Goal: Information Seeking & Learning: Find specific fact

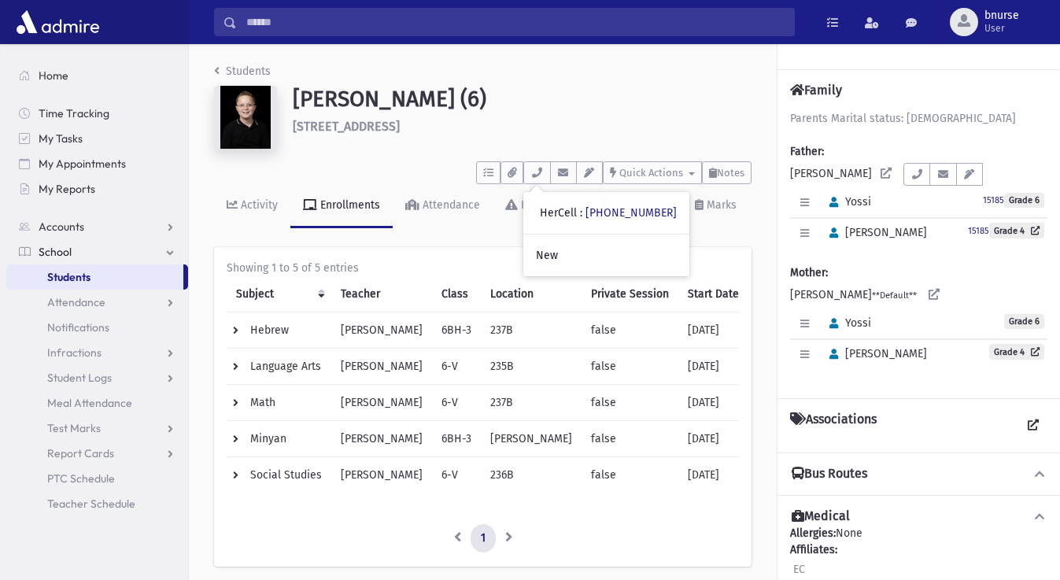
click at [79, 274] on span "Students" at bounding box center [68, 277] width 43 height 14
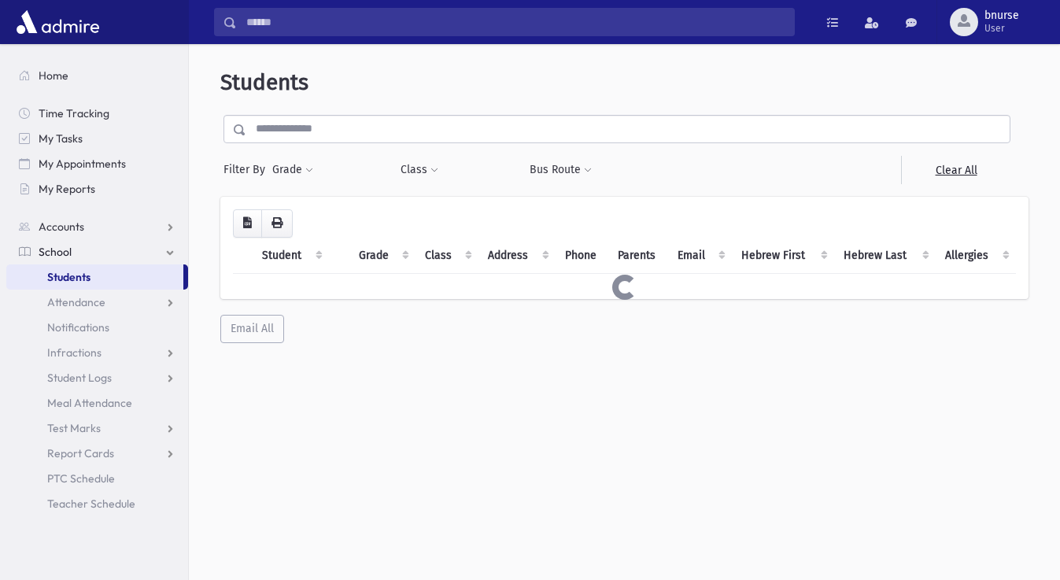
click at [378, 138] on input "text" at bounding box center [627, 129] width 763 height 28
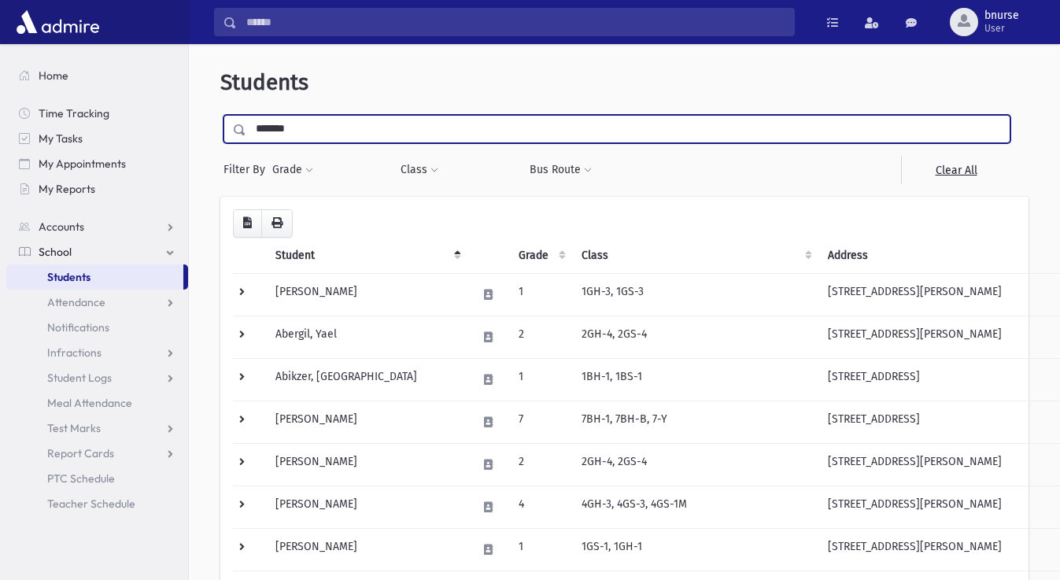
type input "*******"
click at [220, 115] on input "submit" at bounding box center [242, 125] width 44 height 21
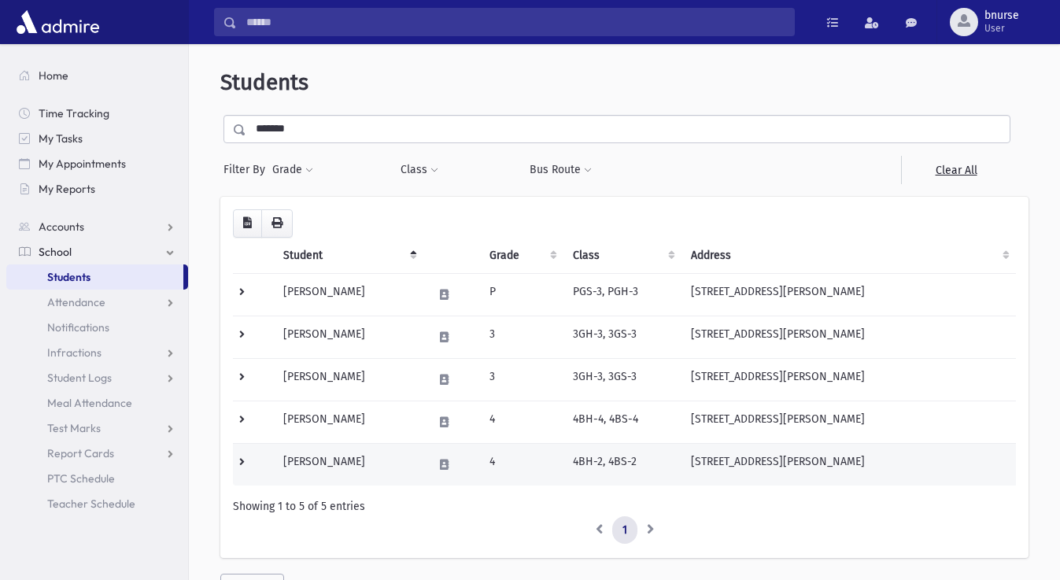
click at [343, 459] on td "Brezner, Yosef" at bounding box center [348, 464] width 149 height 42
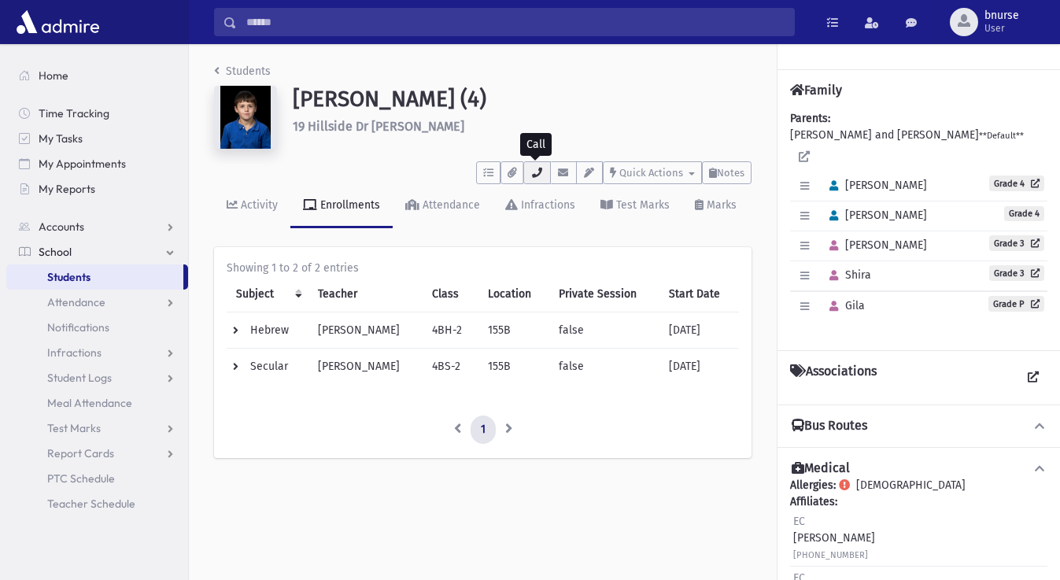
click at [535, 173] on icon "button" at bounding box center [536, 173] width 13 height 10
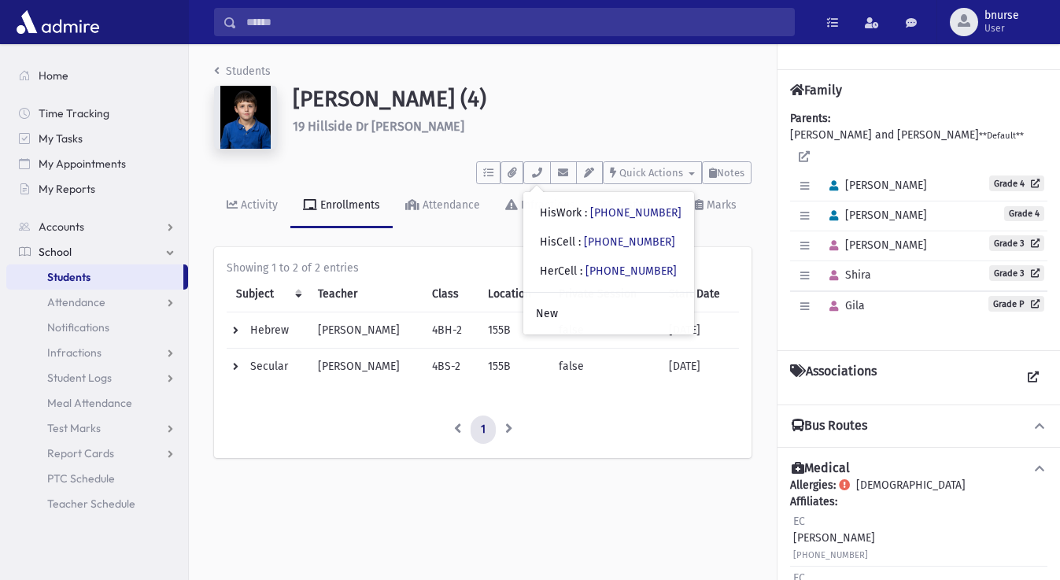
click at [134, 271] on link "Students" at bounding box center [94, 276] width 177 height 25
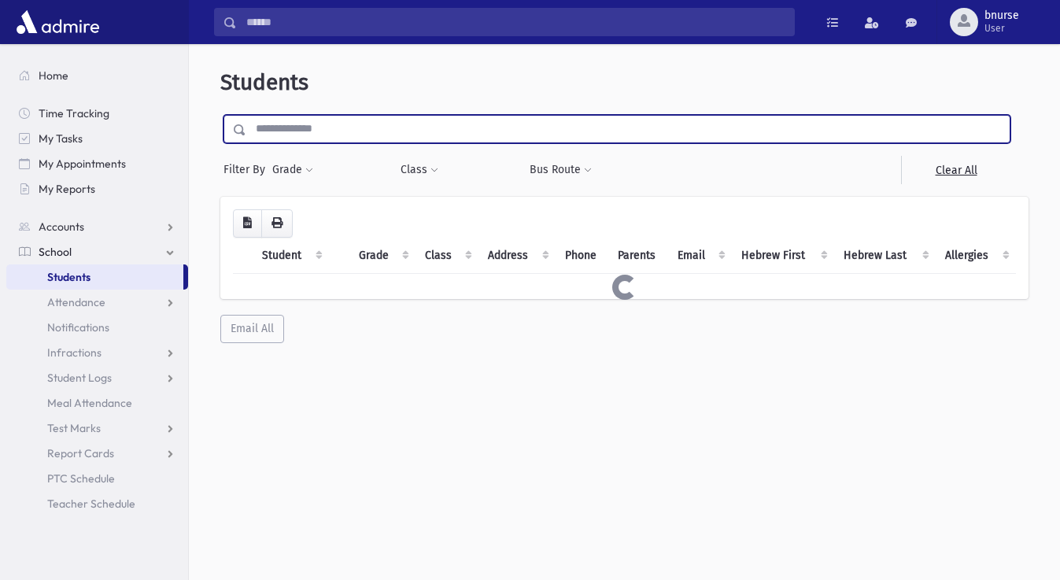
click at [445, 131] on input "text" at bounding box center [627, 129] width 763 height 28
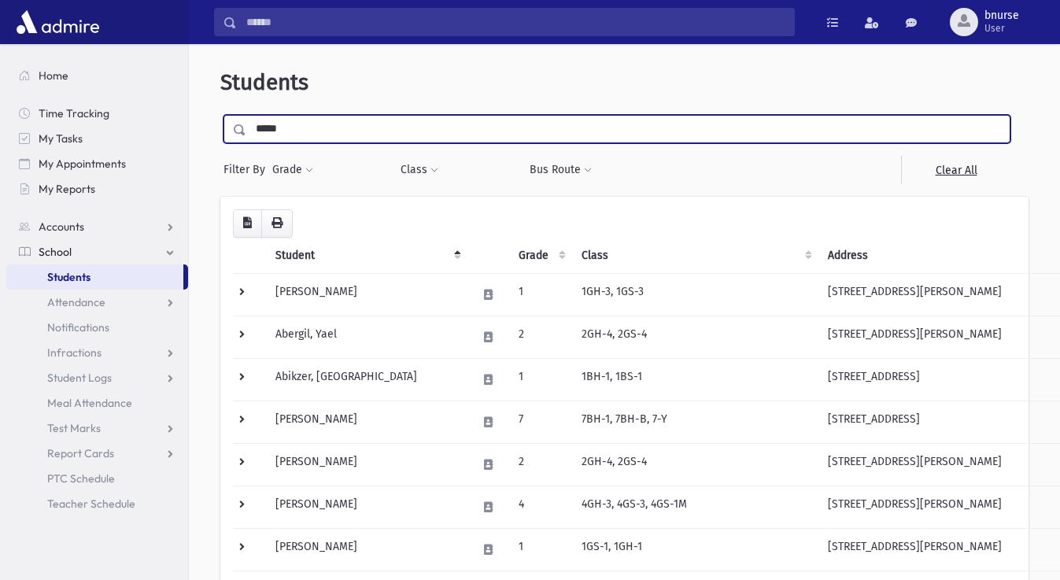
click at [220, 115] on input "submit" at bounding box center [242, 125] width 44 height 21
click at [311, 118] on input "*****" at bounding box center [627, 129] width 763 height 28
type input "*"
type input "*****"
click at [220, 115] on input "submit" at bounding box center [242, 125] width 44 height 21
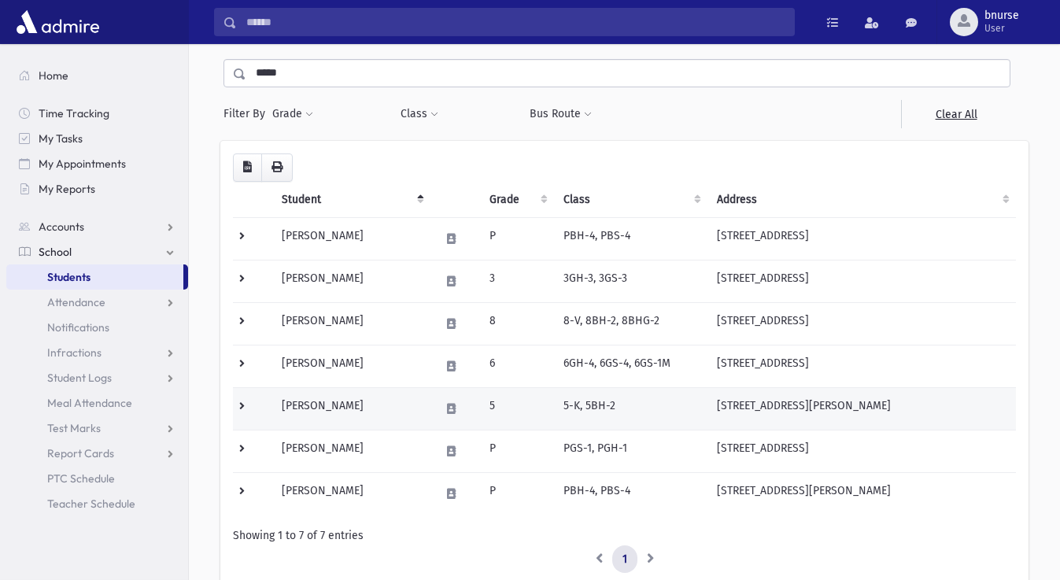
scroll to position [160, 0]
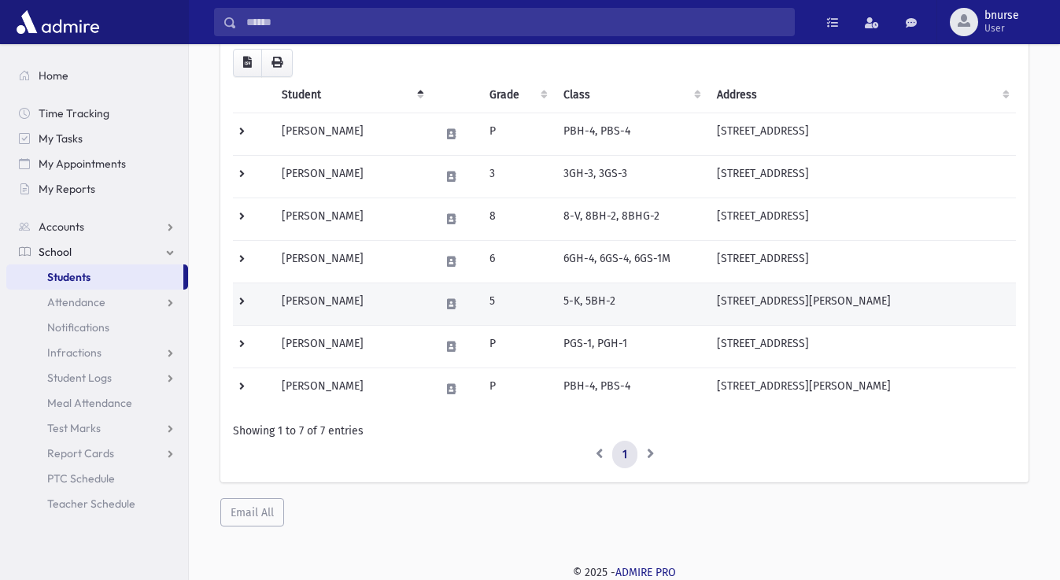
click at [384, 314] on td "[PERSON_NAME]" at bounding box center [351, 303] width 158 height 42
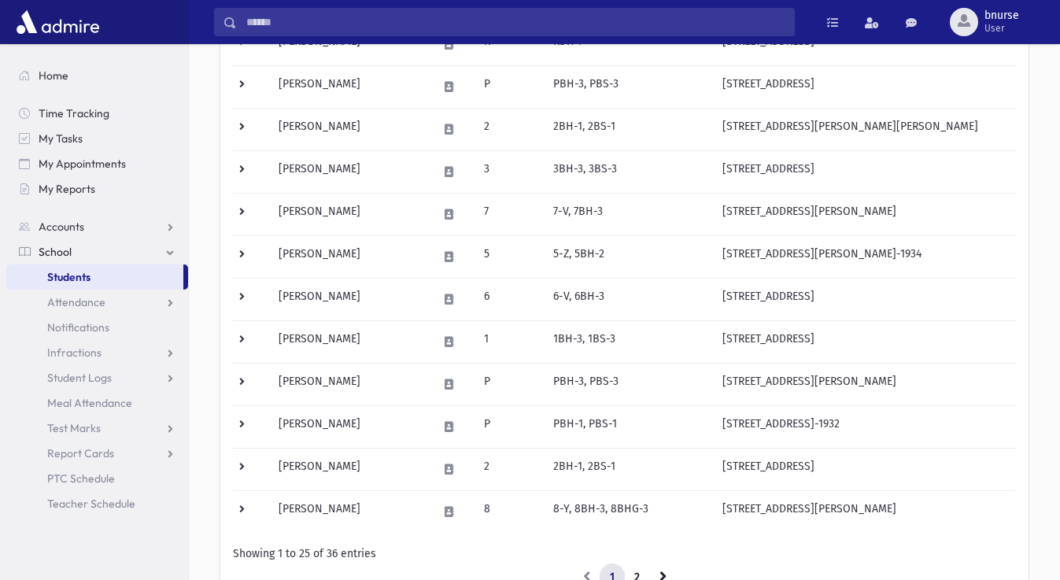
scroll to position [883, 0]
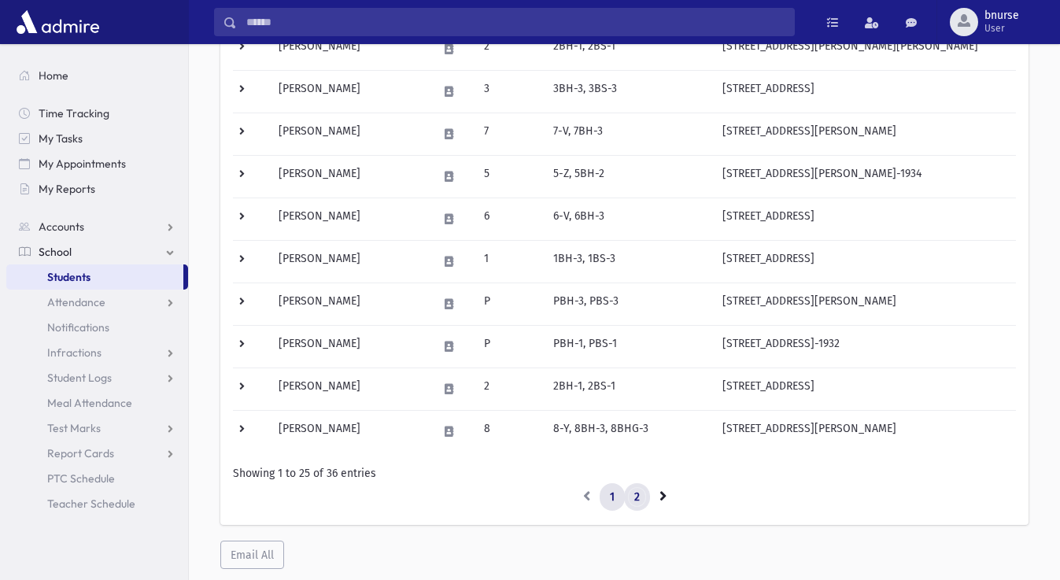
click at [639, 502] on link "2" at bounding box center [637, 497] width 26 height 28
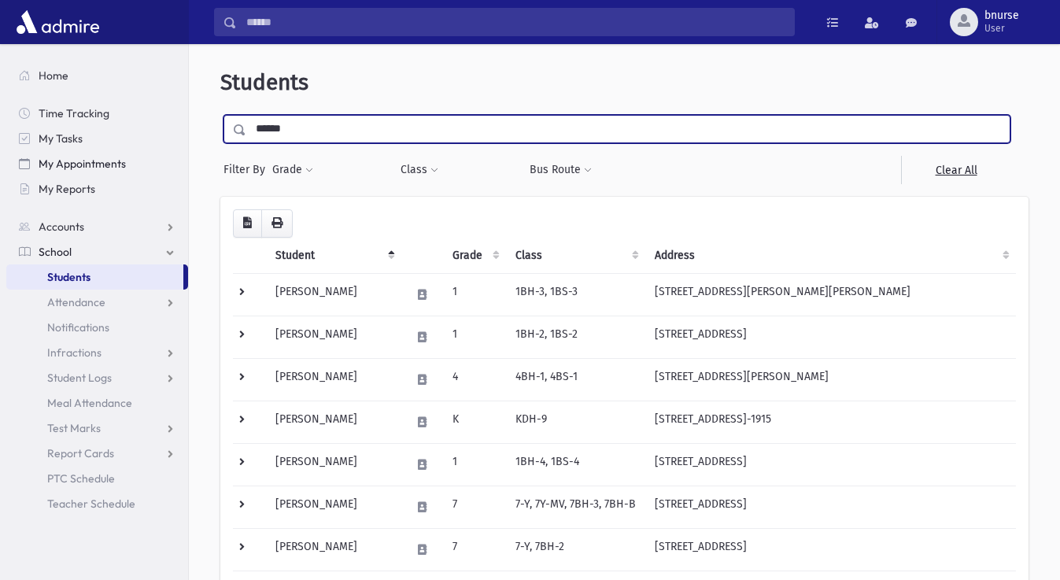
drag, startPoint x: 334, startPoint y: 124, endPoint x: 130, endPoint y: 152, distance: 206.4
click at [246, 143] on input "*****" at bounding box center [627, 129] width 763 height 28
type input "*******"
click at [220, 115] on input "submit" at bounding box center [242, 125] width 44 height 21
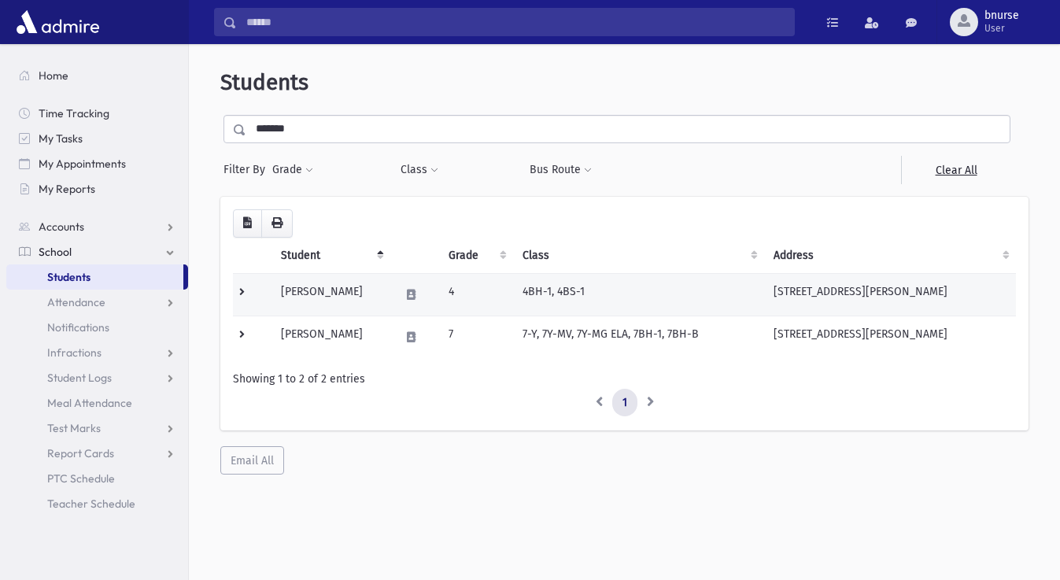
click at [339, 300] on td "Silverberg, Chaim" at bounding box center [330, 294] width 118 height 42
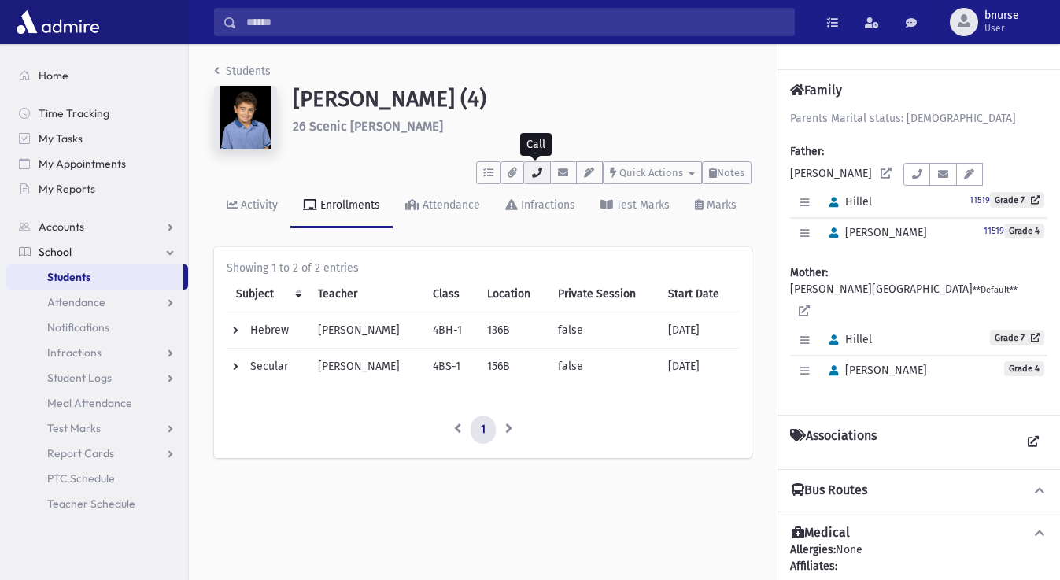
click at [536, 174] on icon "button" at bounding box center [536, 173] width 13 height 10
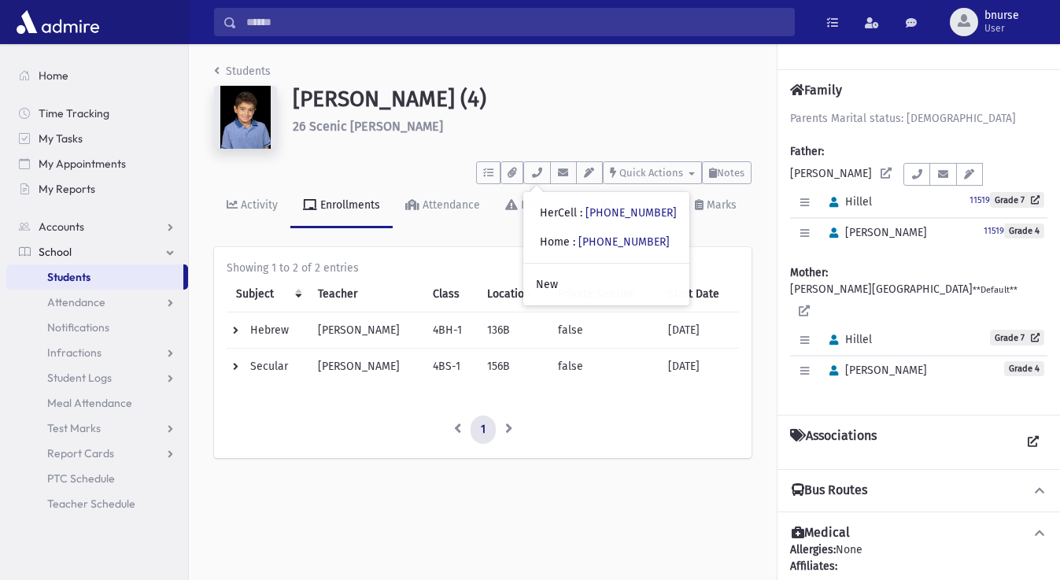
click at [106, 271] on link "Students" at bounding box center [94, 276] width 177 height 25
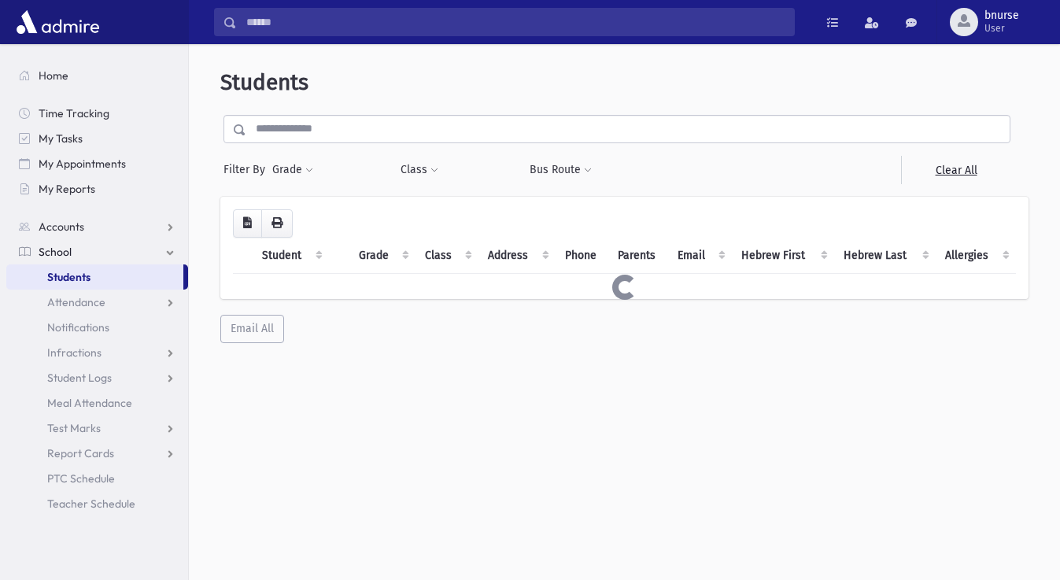
click at [323, 130] on input "text" at bounding box center [627, 129] width 763 height 28
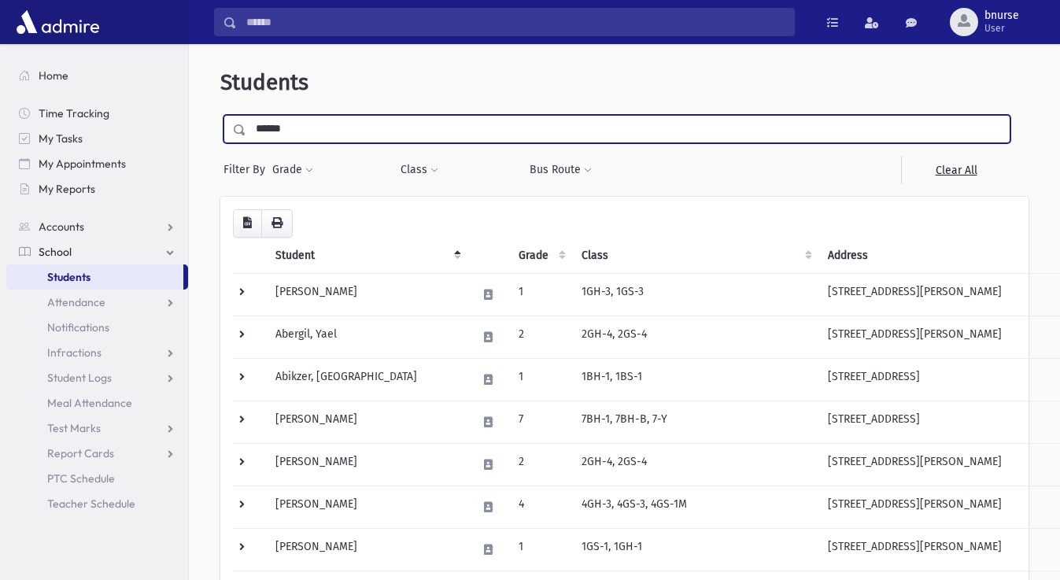
type input "******"
click at [220, 115] on input "submit" at bounding box center [242, 125] width 44 height 21
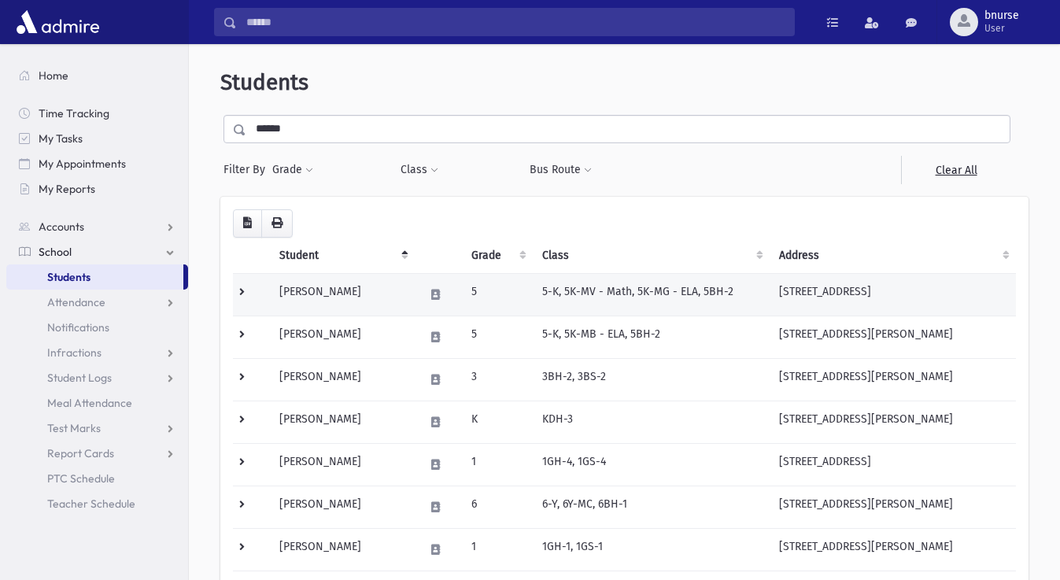
click at [311, 289] on td "[PERSON_NAME]" at bounding box center [342, 294] width 145 height 42
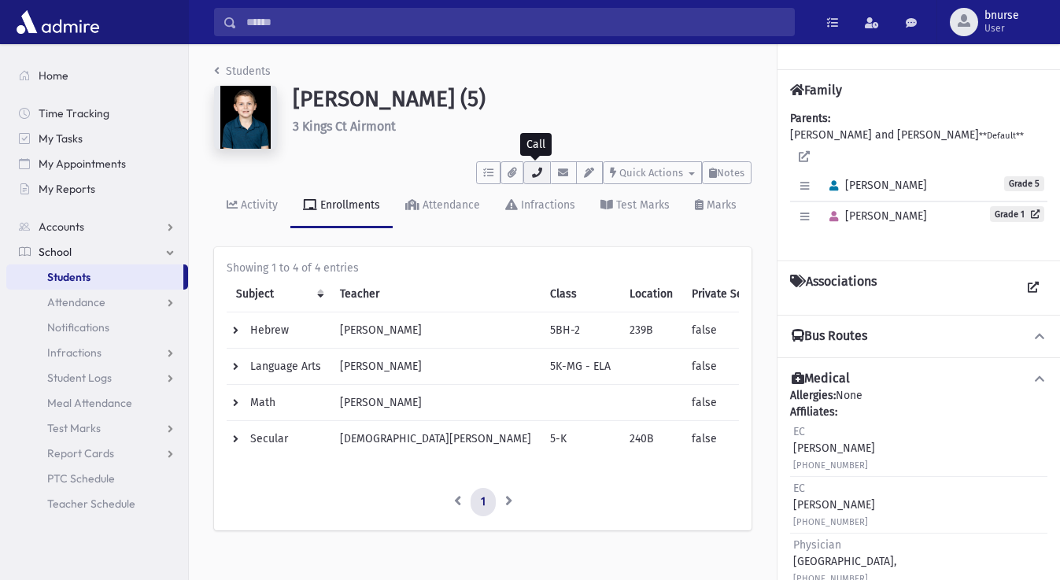
click at [537, 168] on button "button" at bounding box center [536, 172] width 27 height 23
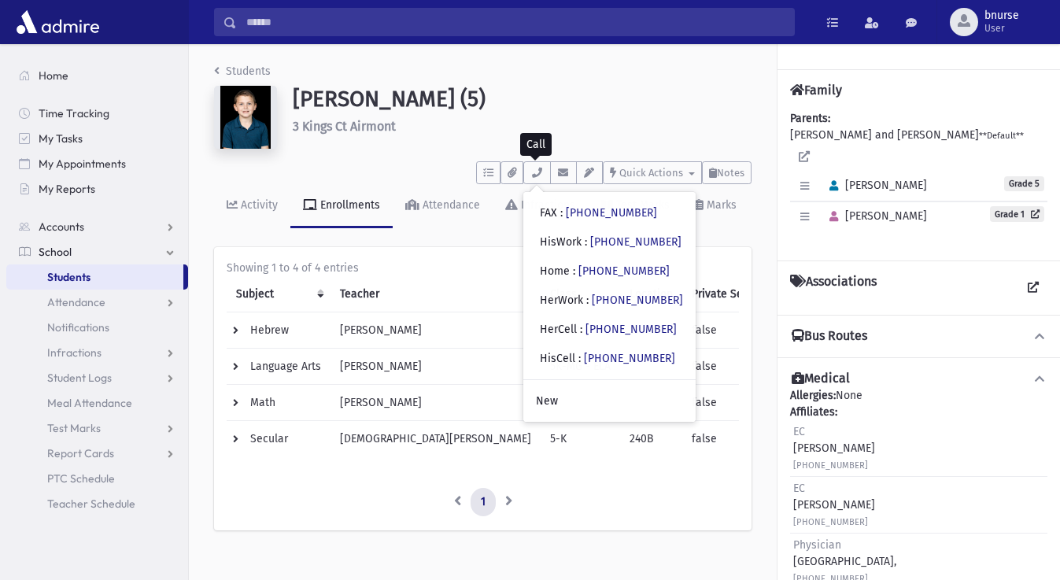
click at [147, 272] on link "Students" at bounding box center [94, 276] width 177 height 25
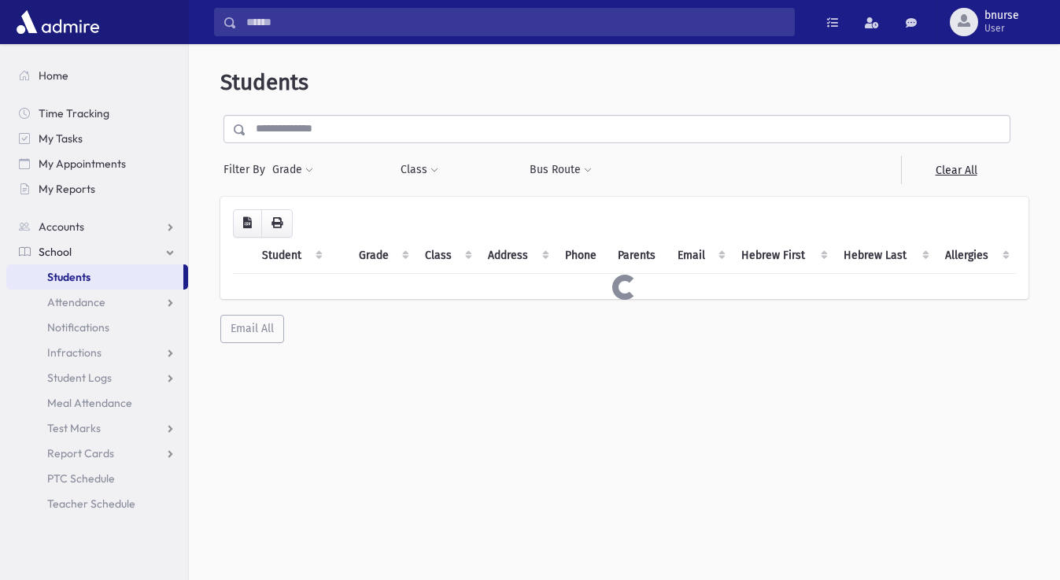
click at [424, 138] on input "text" at bounding box center [627, 129] width 763 height 28
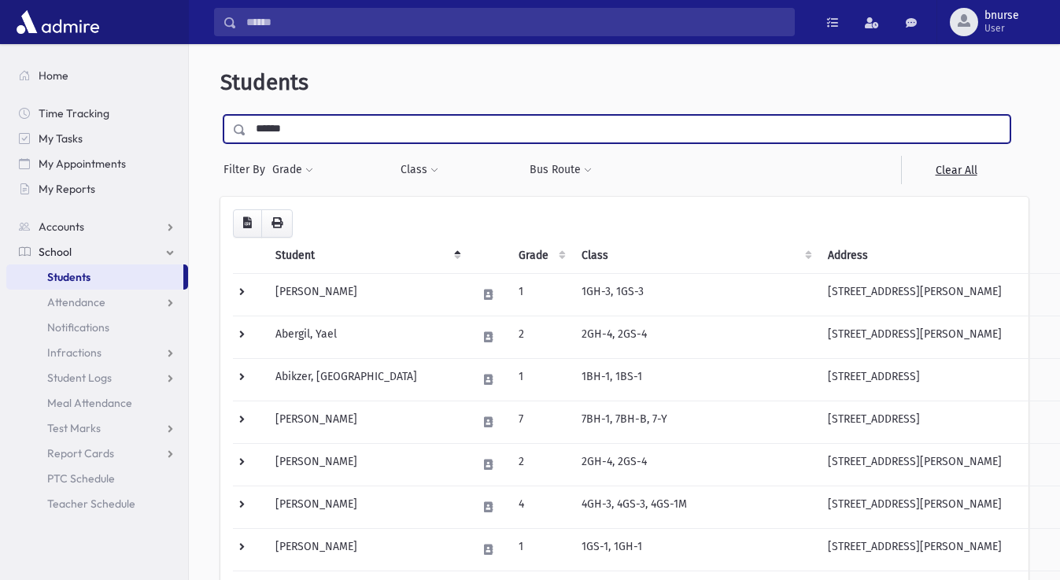
type input "******"
click at [220, 115] on input "submit" at bounding box center [242, 125] width 44 height 21
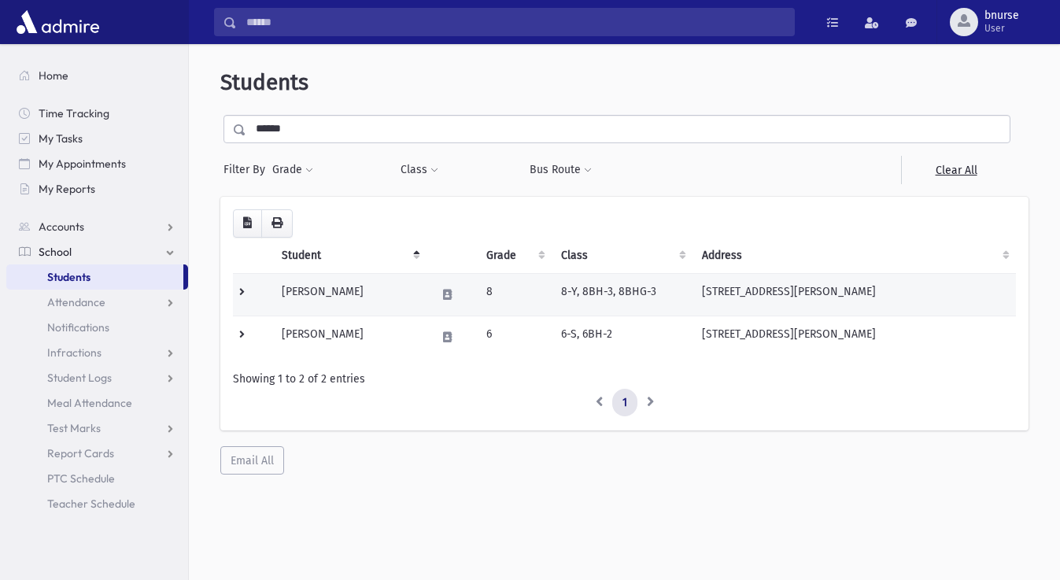
click at [341, 288] on td "Mermelstein, Naftoli" at bounding box center [349, 294] width 154 height 42
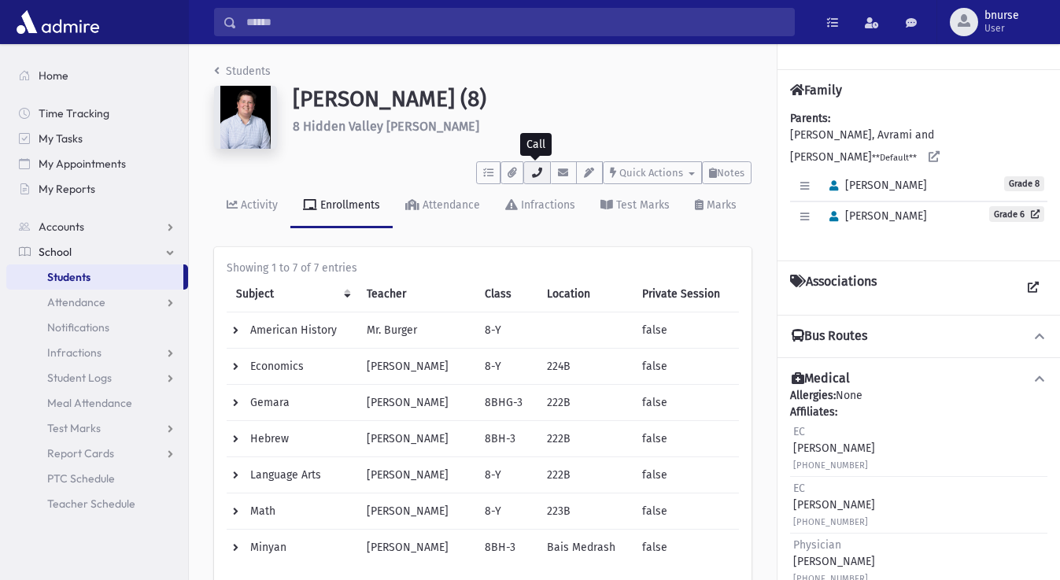
click at [541, 182] on button "button" at bounding box center [536, 172] width 27 height 23
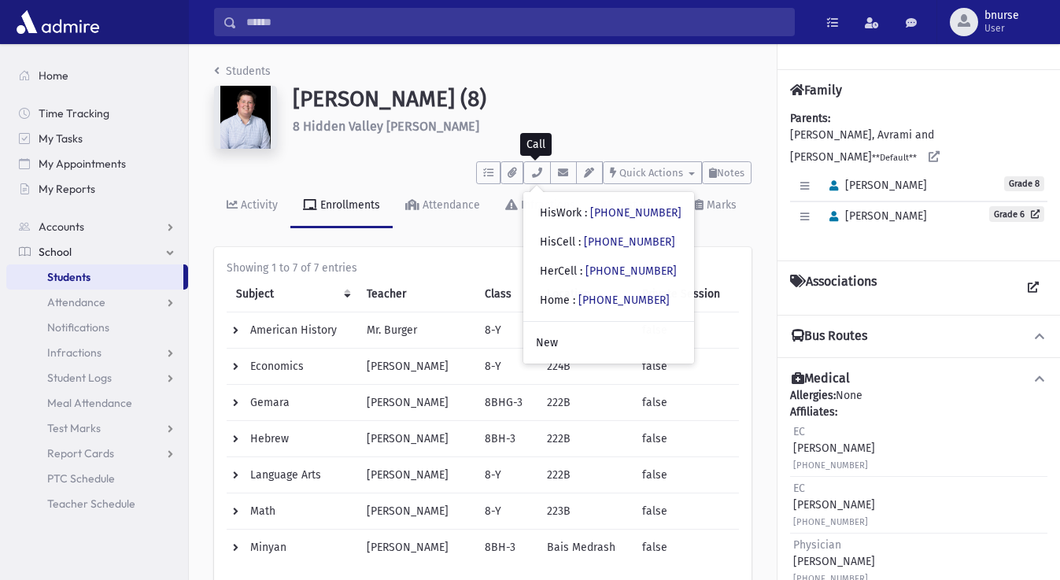
click at [60, 250] on span "School" at bounding box center [55, 252] width 33 height 14
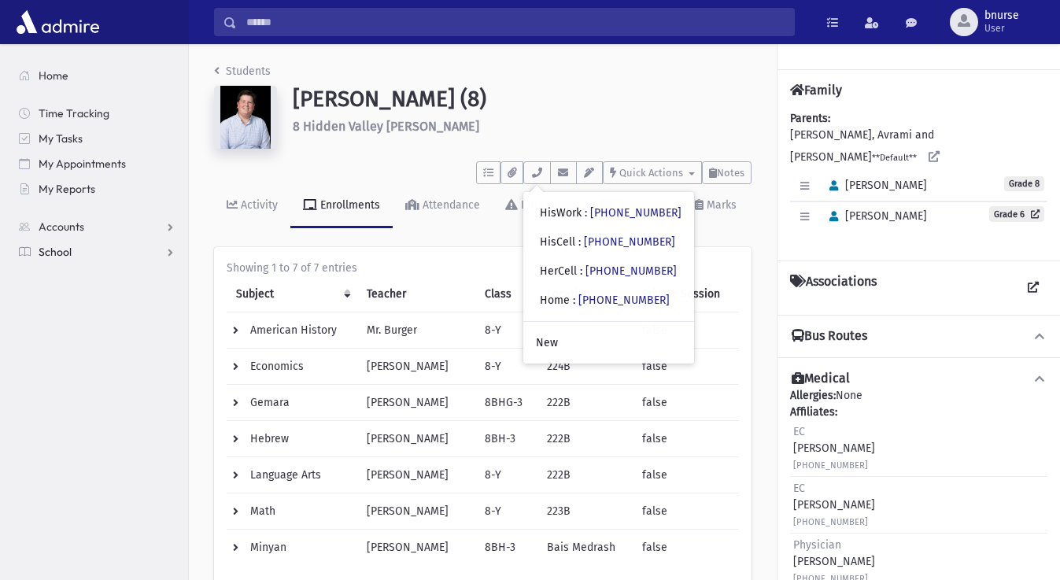
click at [112, 241] on link "School" at bounding box center [97, 251] width 182 height 25
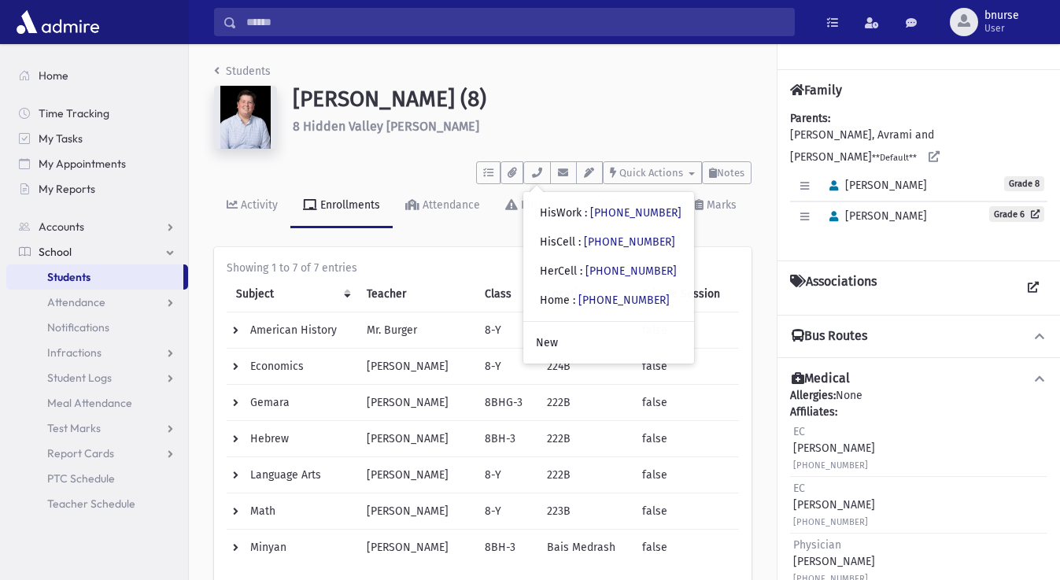
click at [79, 278] on span "Students" at bounding box center [68, 277] width 43 height 14
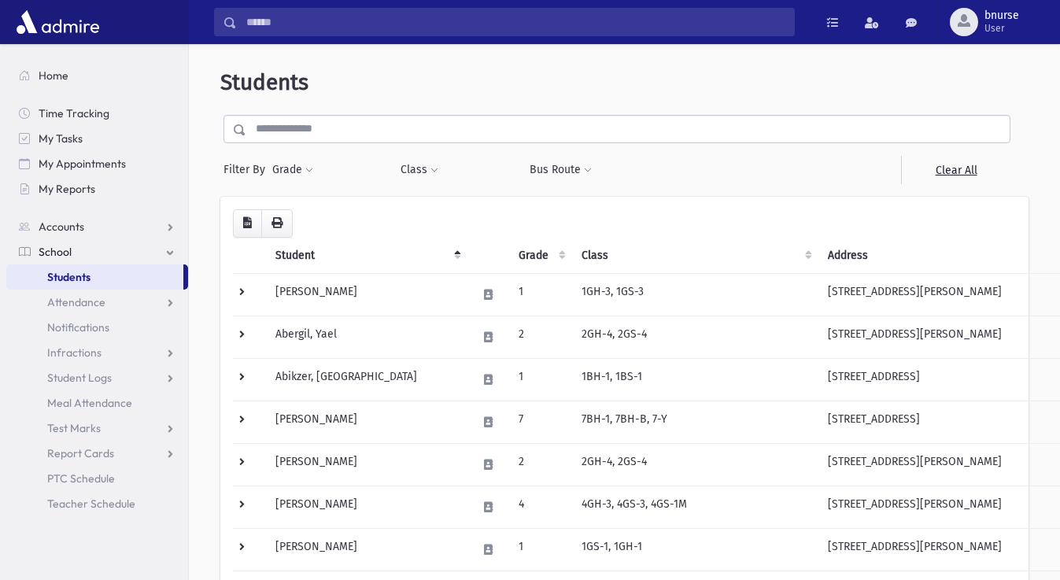
click at [467, 260] on th "" at bounding box center [488, 256] width 42 height 36
click at [385, 251] on th "Student" at bounding box center [366, 256] width 201 height 36
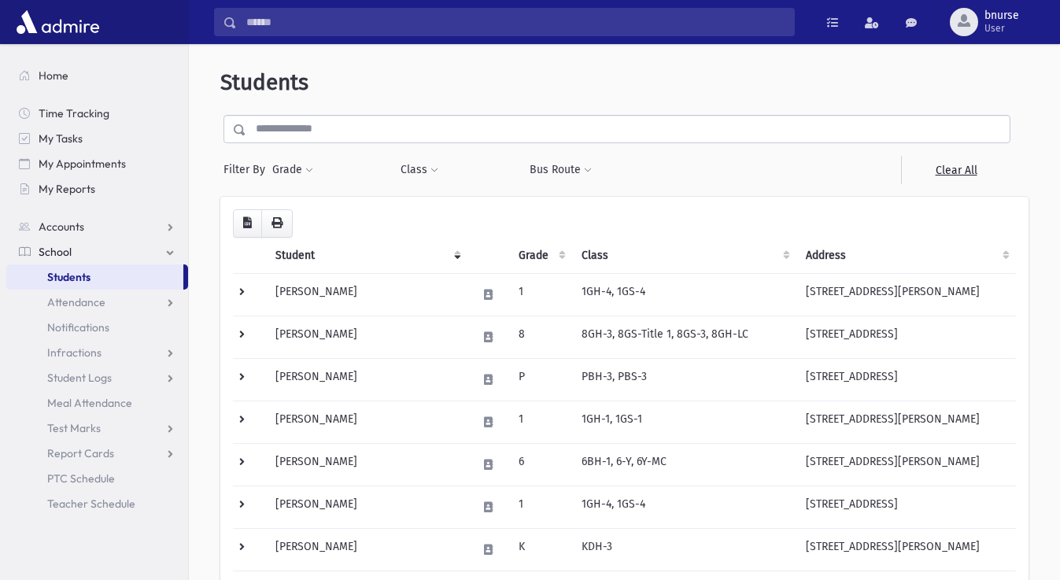
click at [509, 252] on th "Grade" at bounding box center [540, 256] width 63 height 36
click at [509, 254] on th "Grade" at bounding box center [540, 256] width 63 height 36
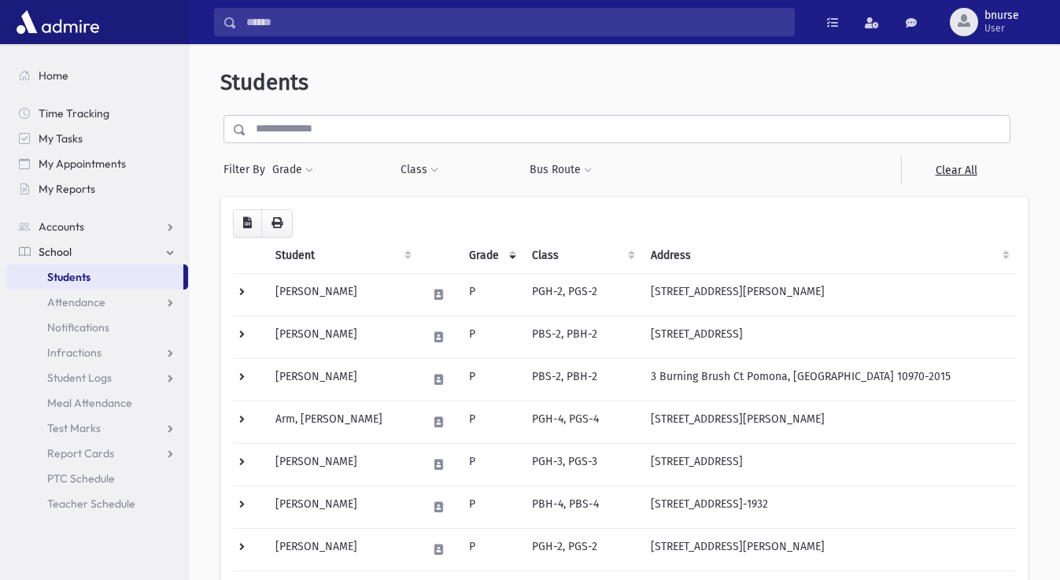
click at [494, 256] on th "Grade" at bounding box center [490, 256] width 63 height 36
click at [477, 256] on th "Grade" at bounding box center [490, 256] width 63 height 36
click at [463, 255] on th "Grade" at bounding box center [490, 256] width 63 height 36
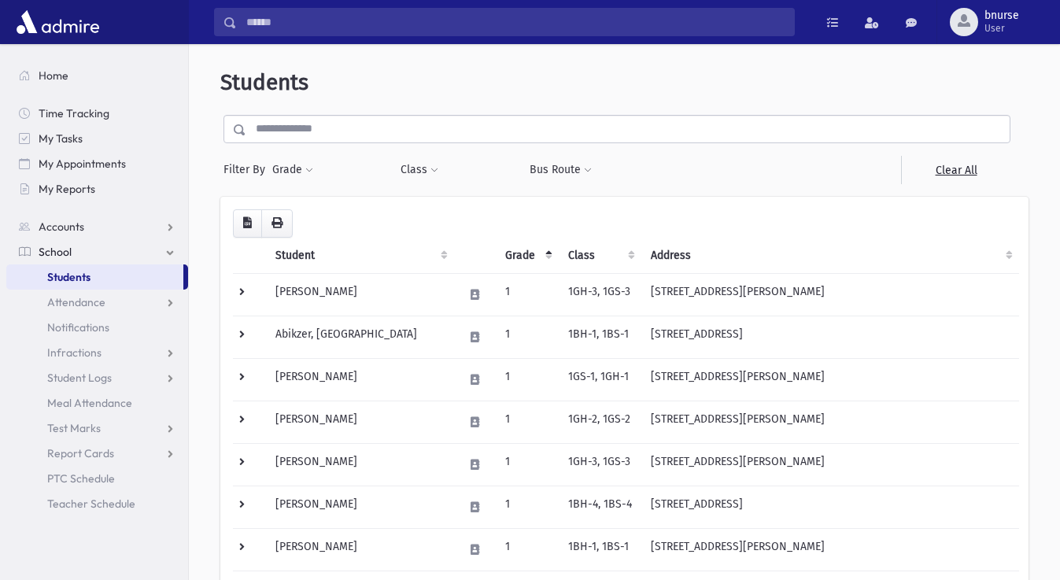
click at [496, 252] on th "Grade" at bounding box center [527, 256] width 63 height 36
click at [292, 171] on button "Grade" at bounding box center [292, 170] width 42 height 28
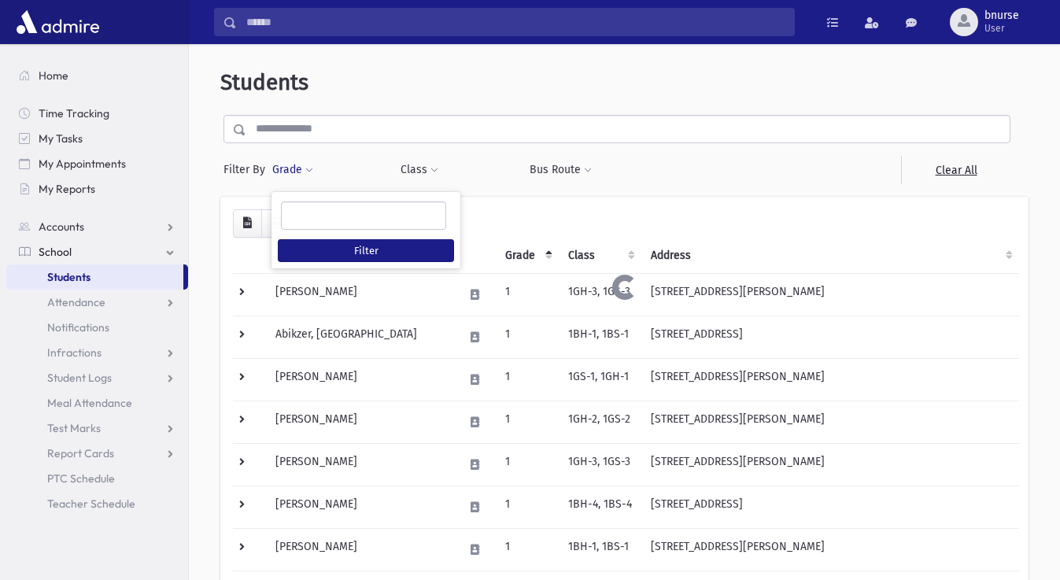
click at [322, 213] on ul at bounding box center [364, 214] width 164 height 24
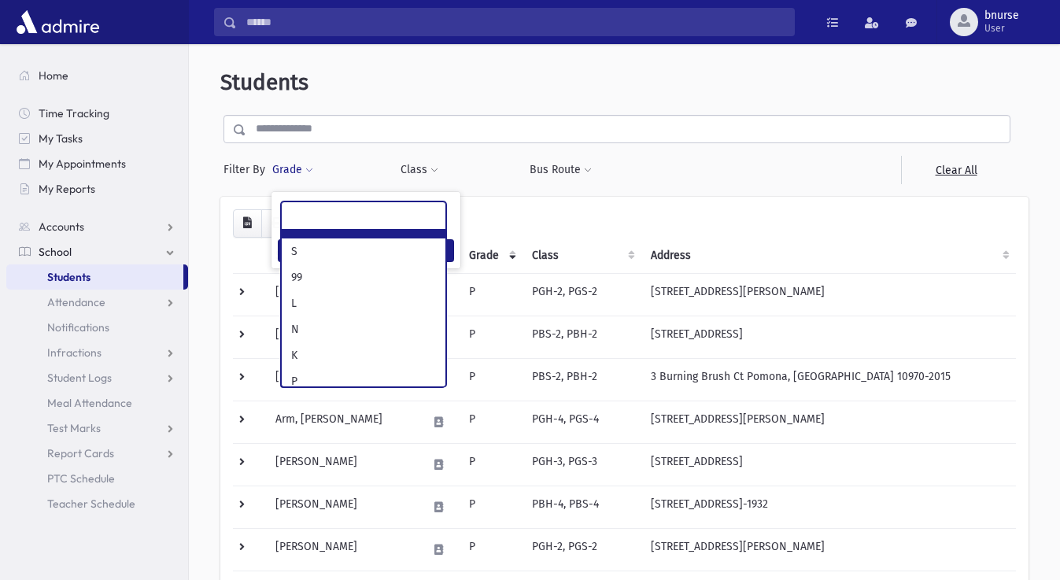
type input "*"
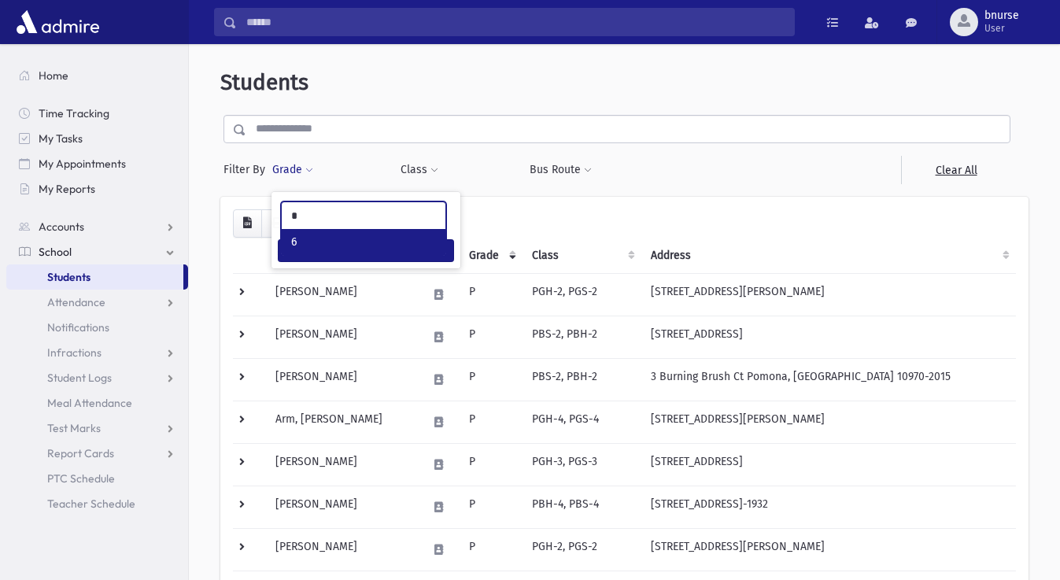
select select "*"
click at [373, 249] on button "Filter" at bounding box center [366, 250] width 176 height 23
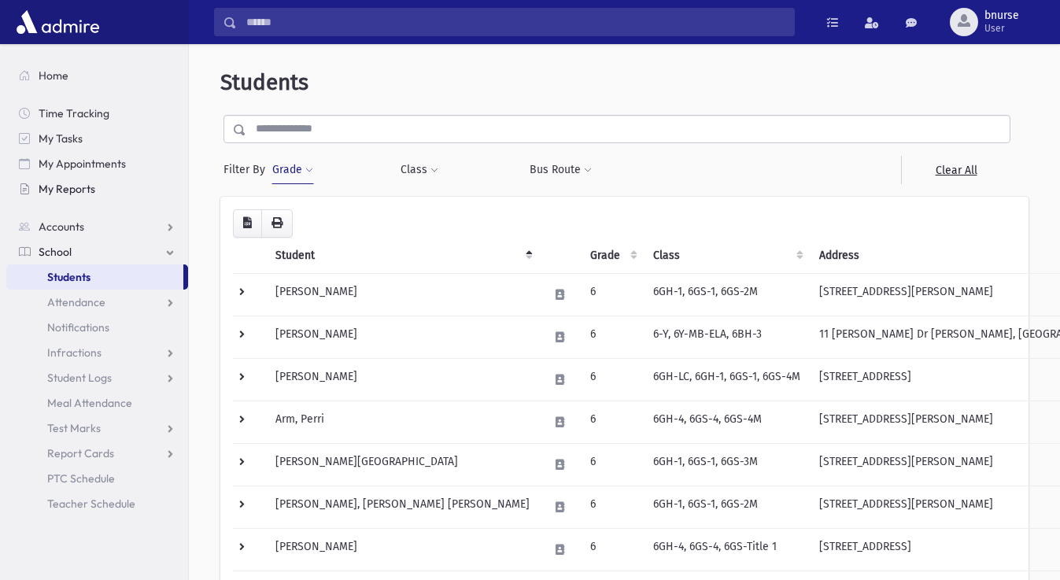
click at [82, 189] on span "My Reports" at bounding box center [67, 189] width 57 height 14
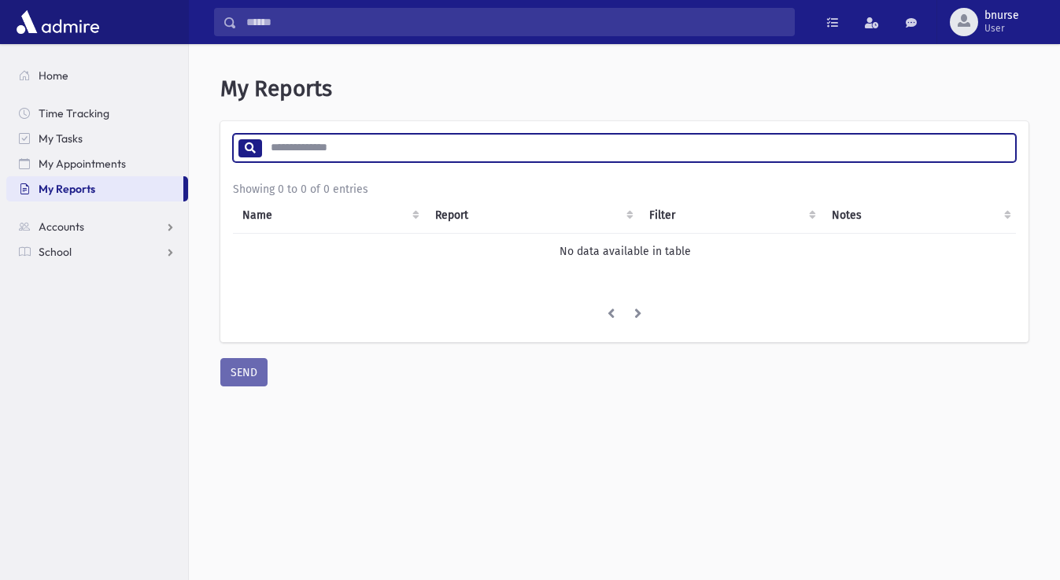
click at [330, 155] on input "search" at bounding box center [638, 148] width 754 height 28
type input "******"
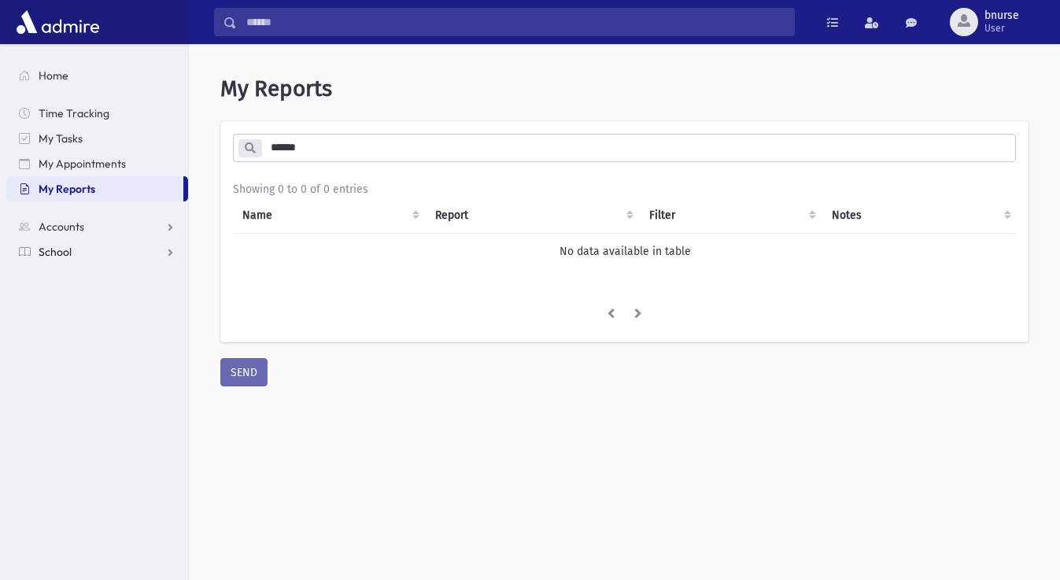
click at [138, 242] on link "School" at bounding box center [97, 251] width 182 height 25
click at [86, 286] on link "Students" at bounding box center [97, 276] width 182 height 25
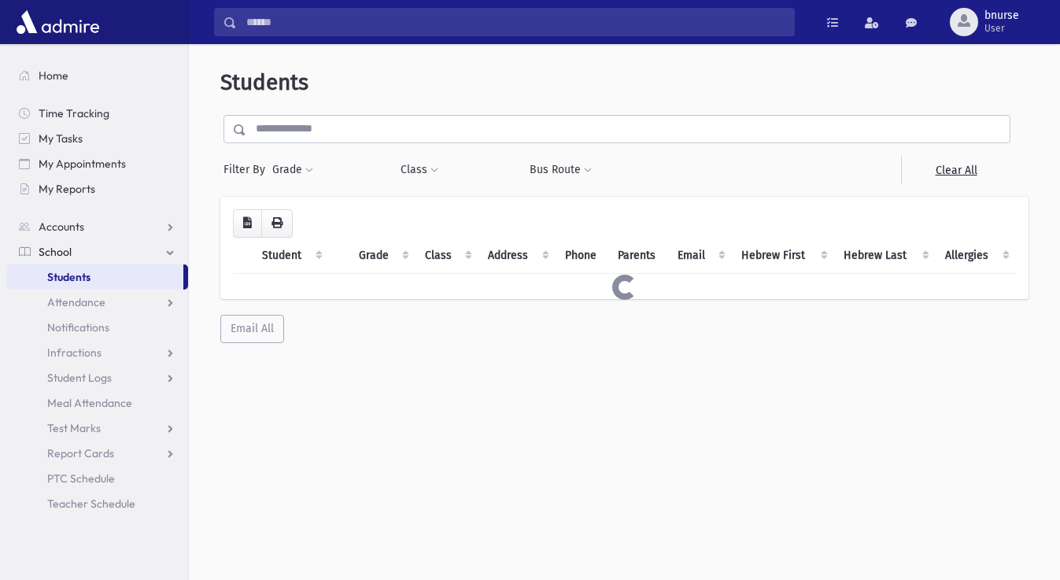
select select
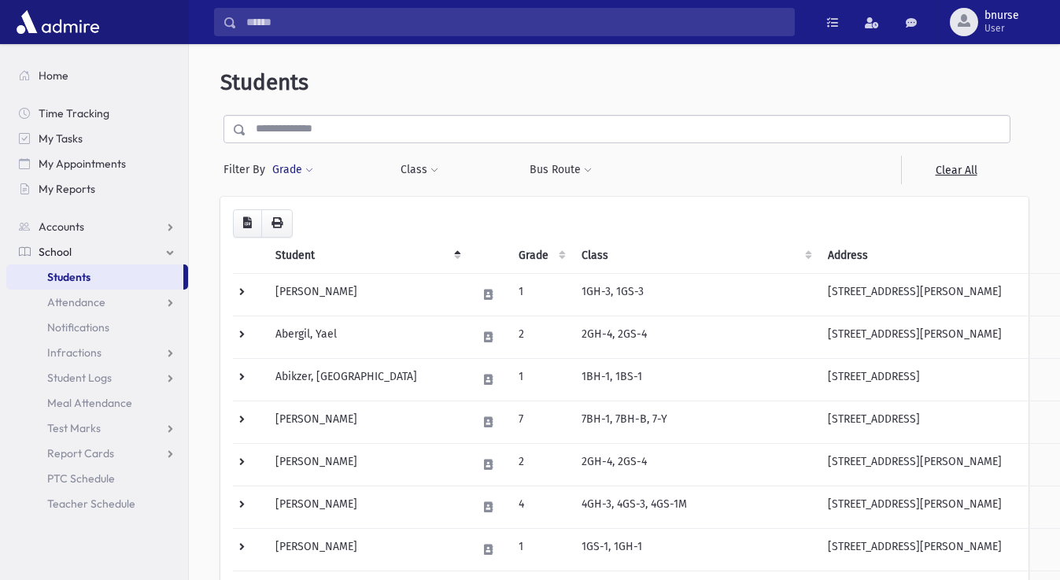
click at [304, 168] on button "Grade" at bounding box center [292, 170] width 42 height 28
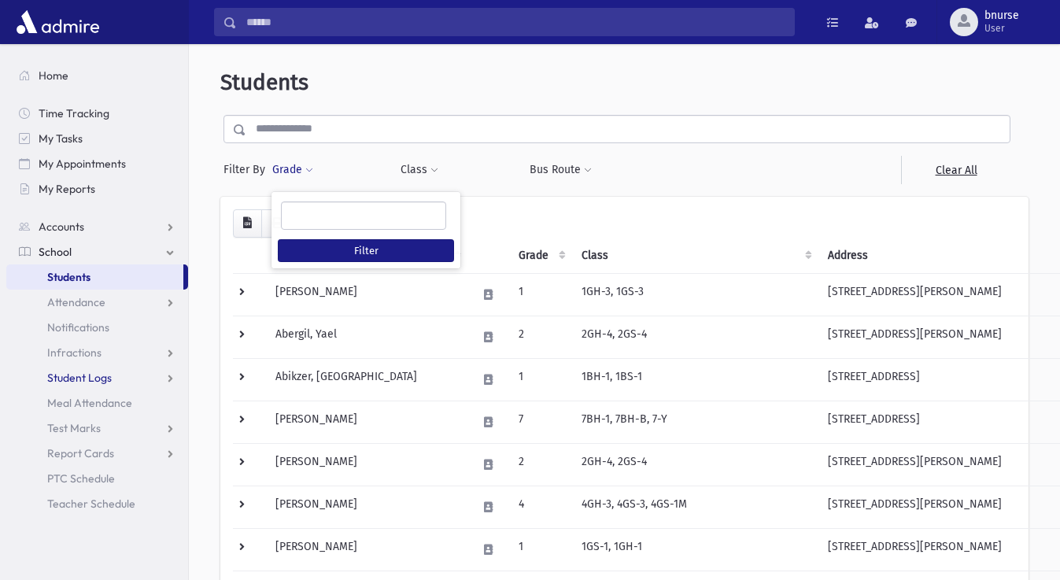
click at [124, 381] on link "Student Logs" at bounding box center [97, 377] width 182 height 25
click at [83, 406] on span "Entry" at bounding box center [73, 403] width 27 height 14
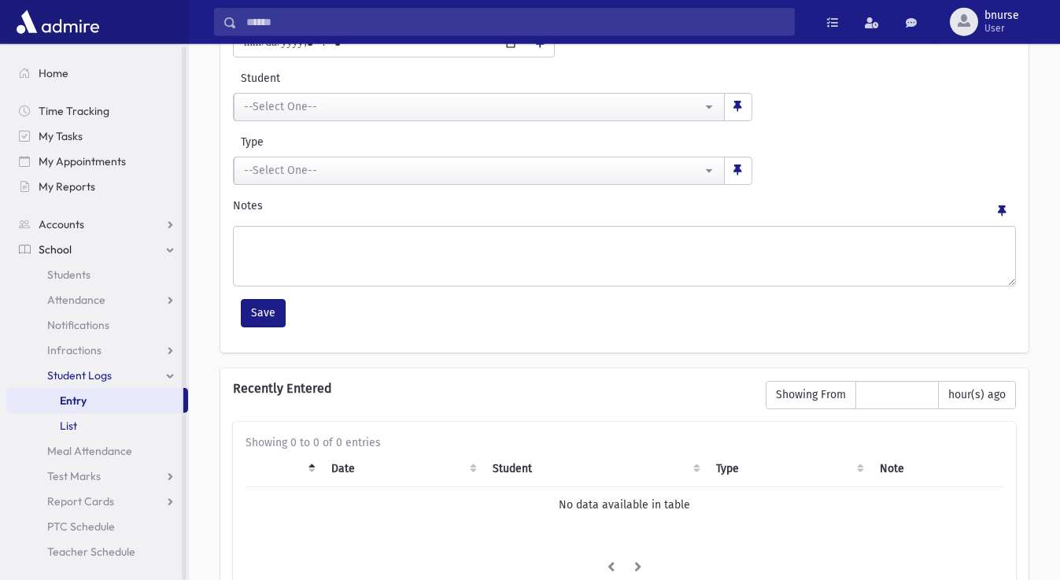
scroll to position [160, 0]
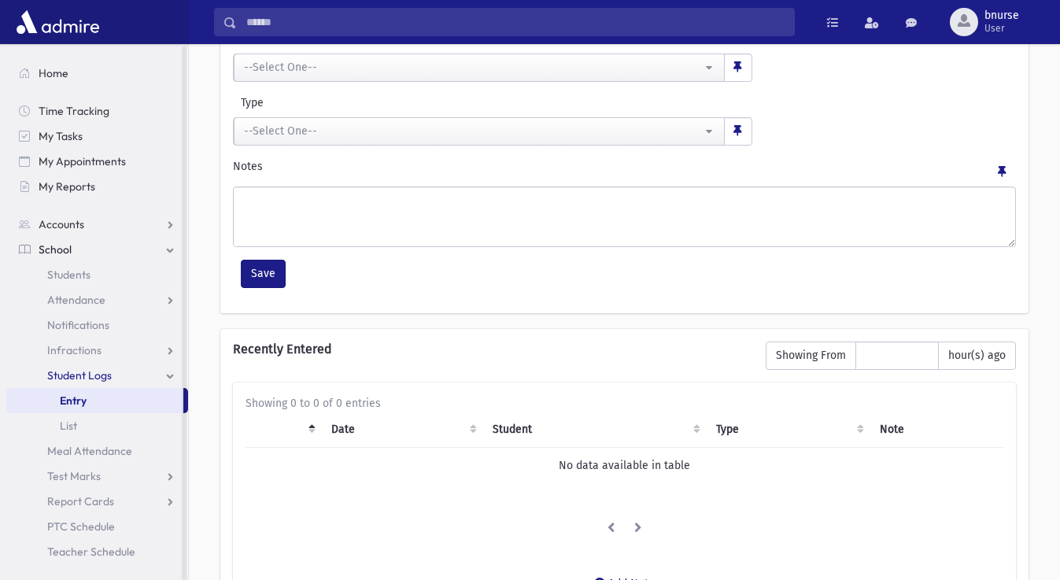
click at [66, 255] on span "School" at bounding box center [55, 249] width 33 height 14
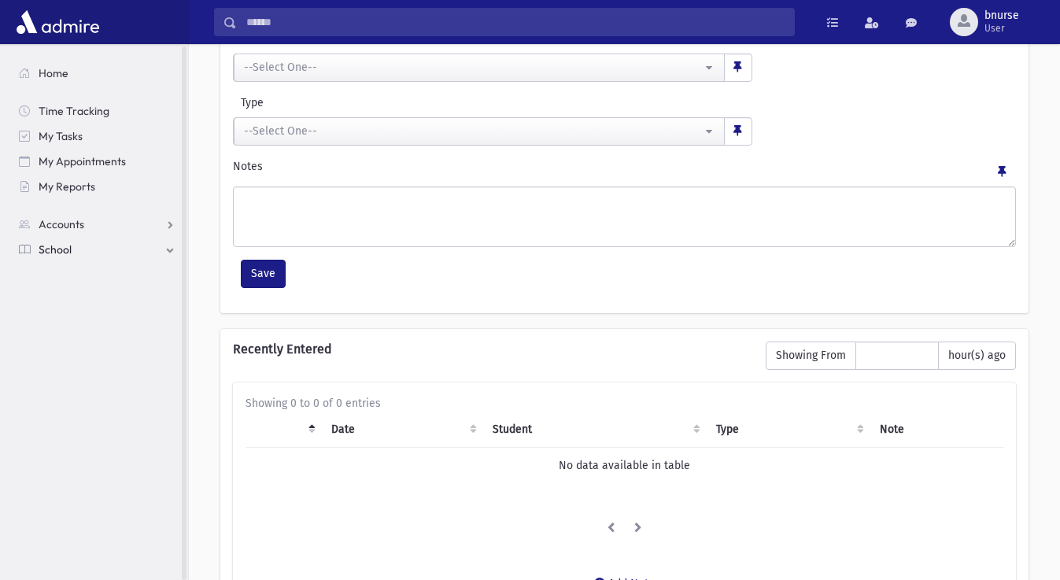
scroll to position [0, 0]
click at [66, 255] on span "School" at bounding box center [55, 252] width 33 height 14
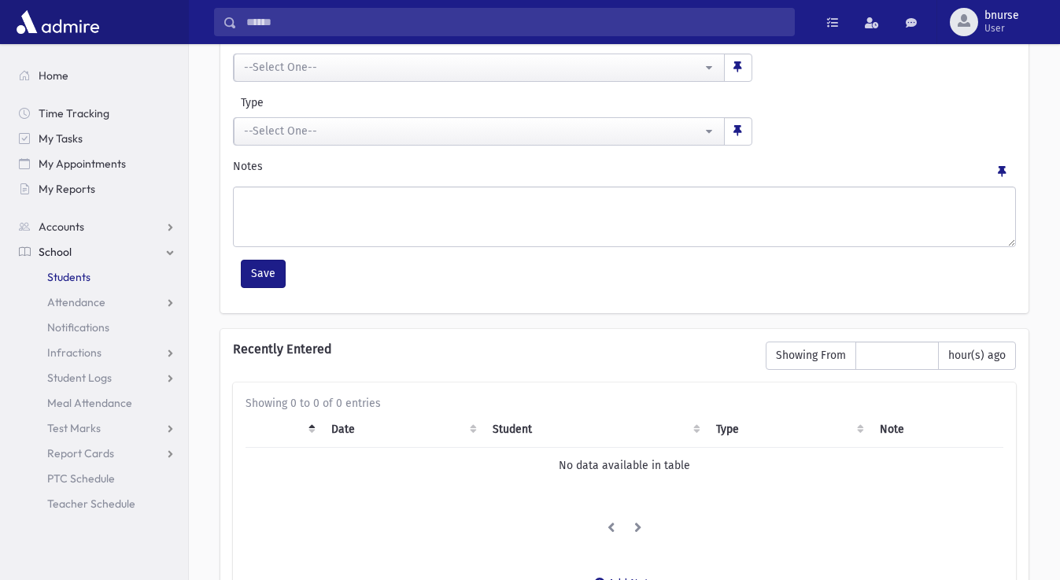
click at [84, 279] on span "Students" at bounding box center [68, 277] width 43 height 14
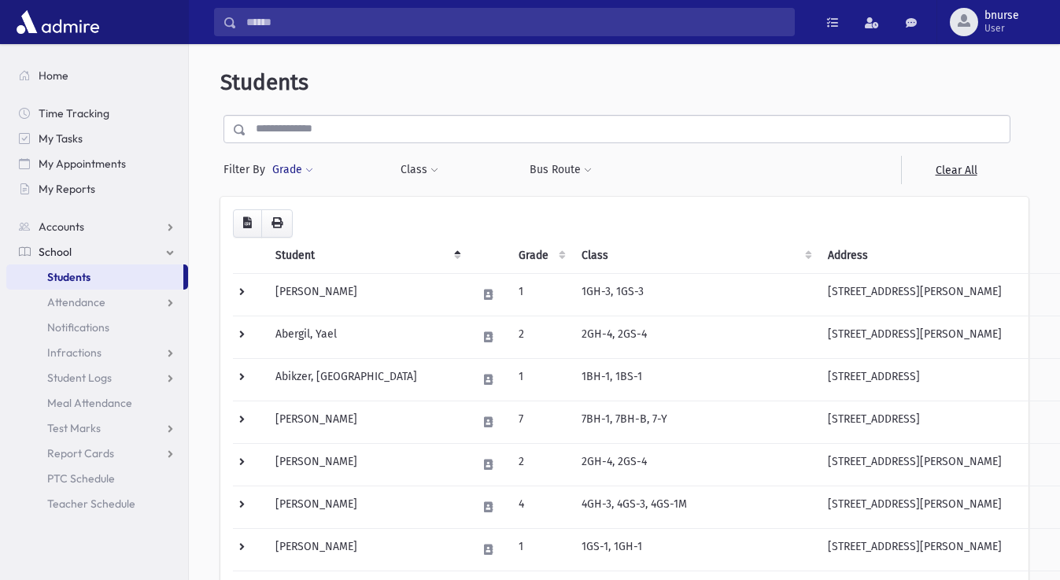
click at [302, 170] on button "Grade" at bounding box center [292, 170] width 42 height 28
click at [306, 222] on ul at bounding box center [364, 214] width 164 height 24
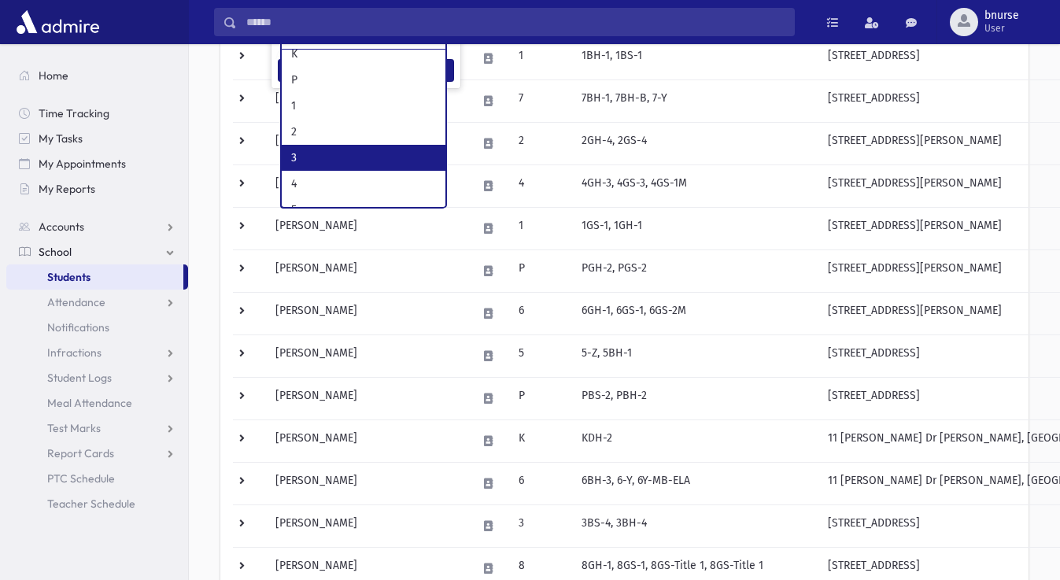
scroll to position [160, 0]
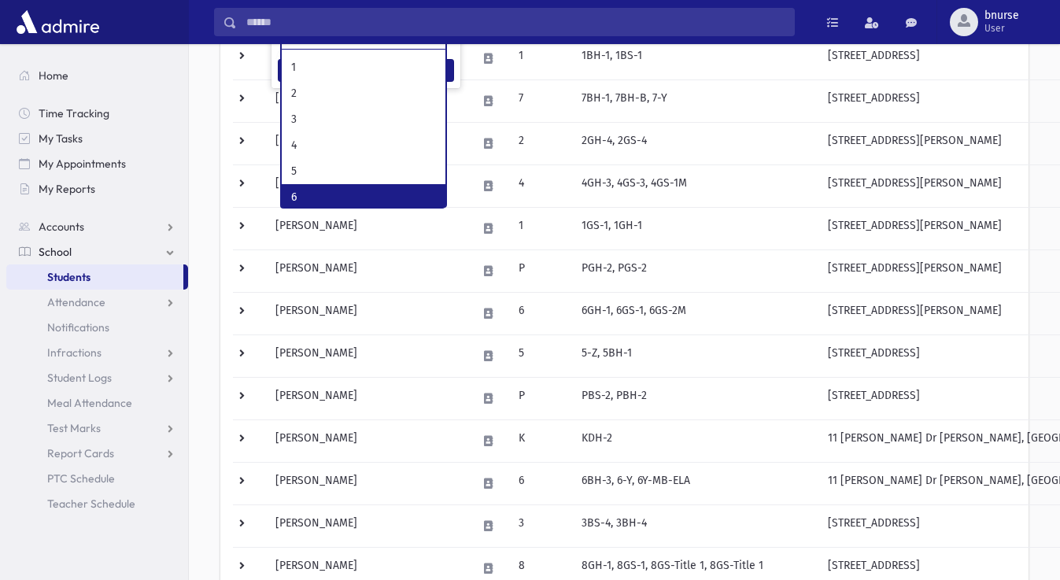
select select "*"
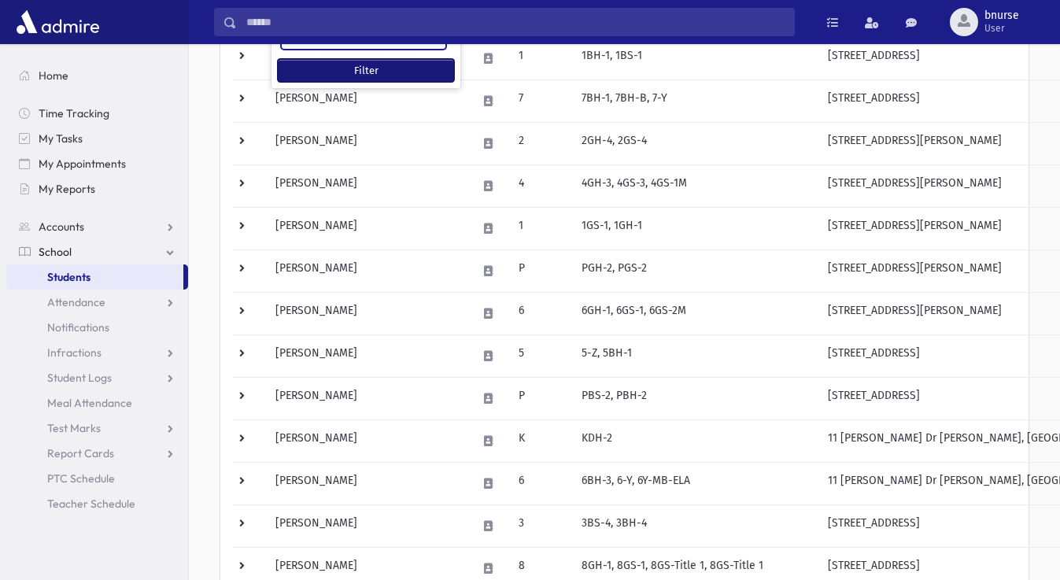
click at [385, 72] on button "Filter" at bounding box center [366, 70] width 176 height 23
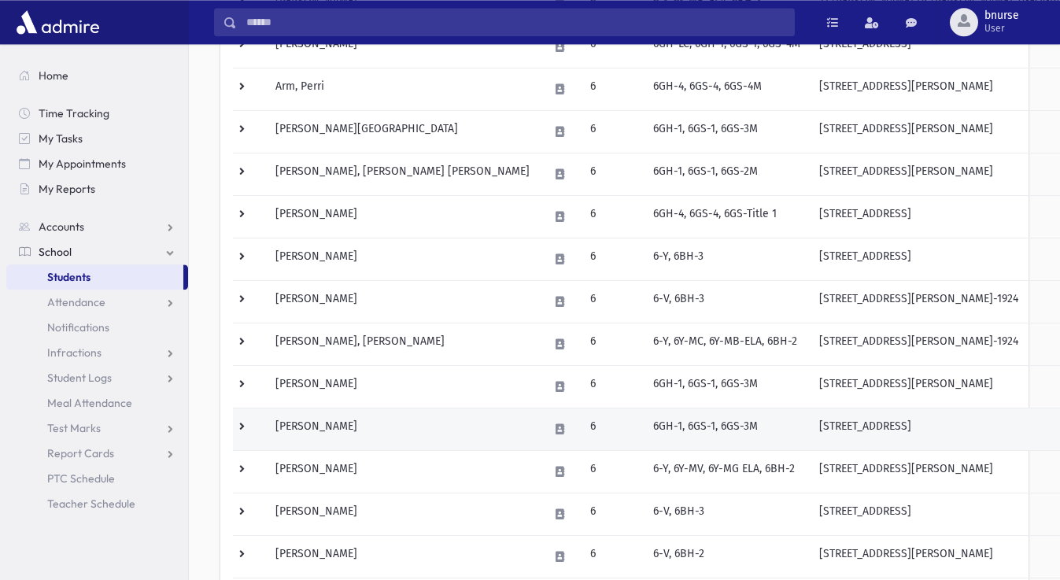
scroll to position [321, 0]
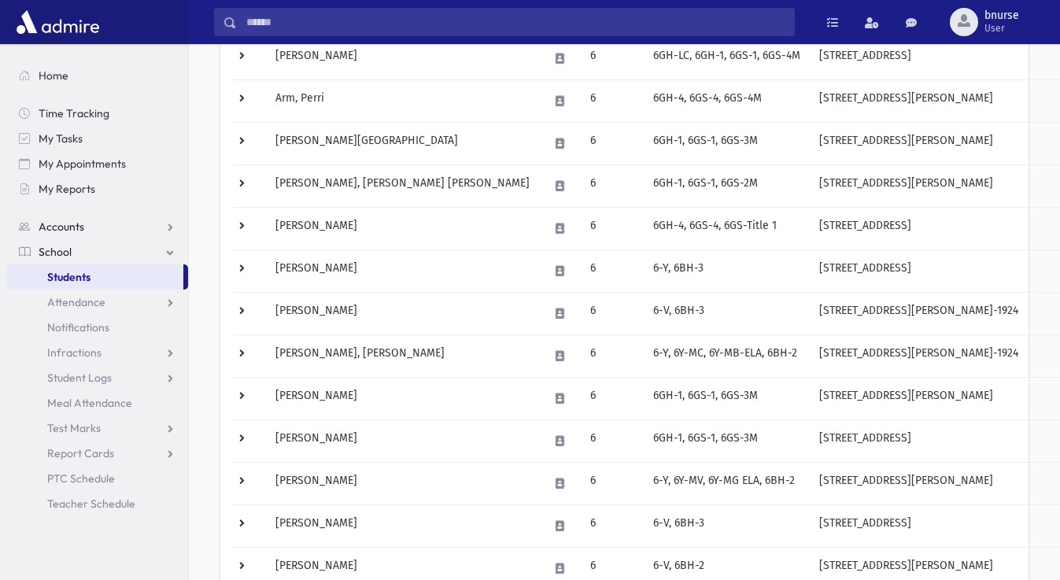
click at [152, 235] on link "Accounts" at bounding box center [97, 226] width 182 height 25
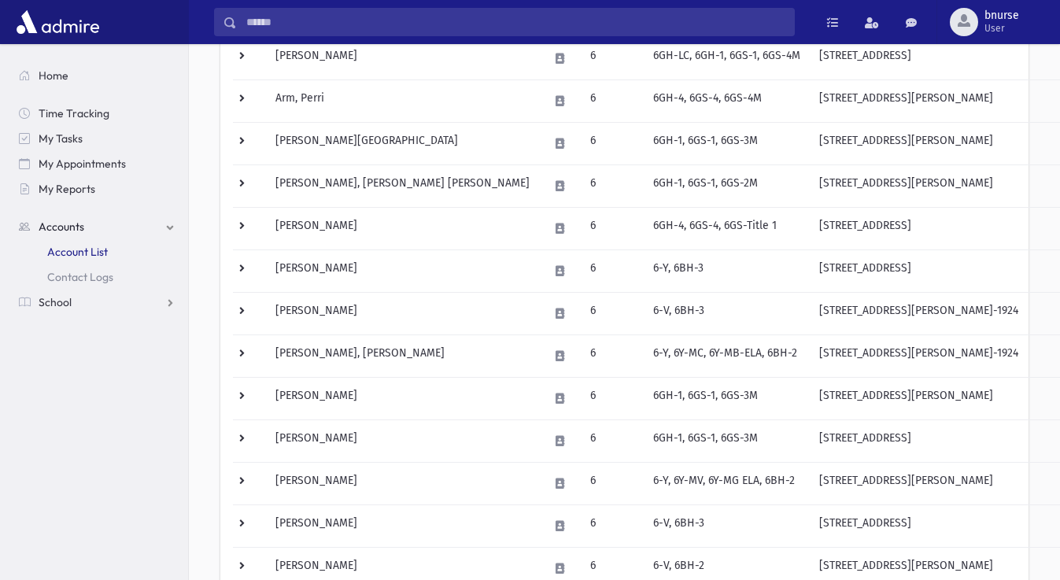
click at [132, 242] on link "Account List" at bounding box center [97, 251] width 182 height 25
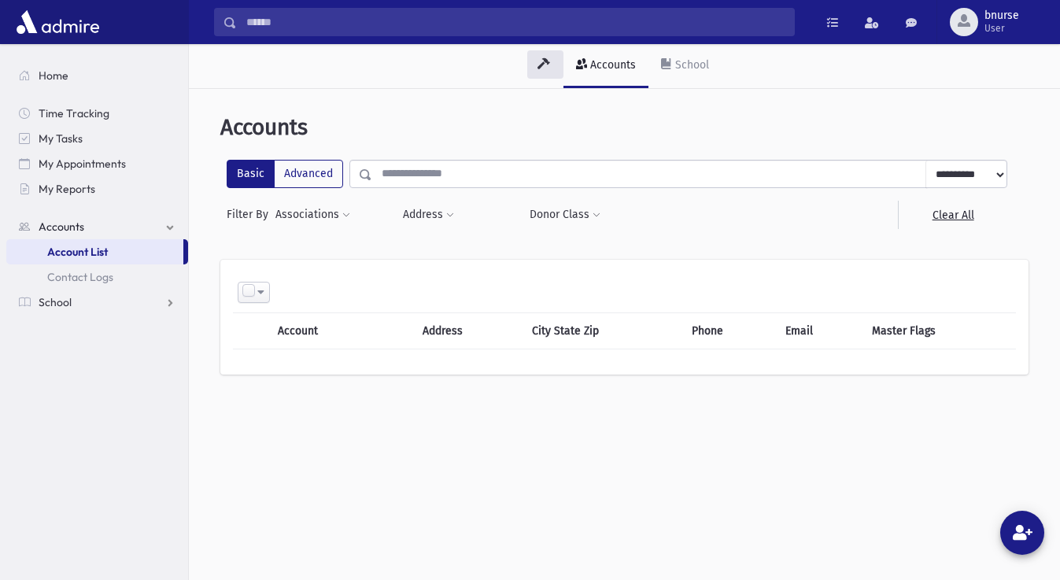
click at [925, 160] on select "**********" at bounding box center [965, 174] width 81 height 28
click at [977, 180] on select "**********" at bounding box center [965, 174] width 81 height 28
click at [326, 223] on button "Associations" at bounding box center [313, 215] width 76 height 28
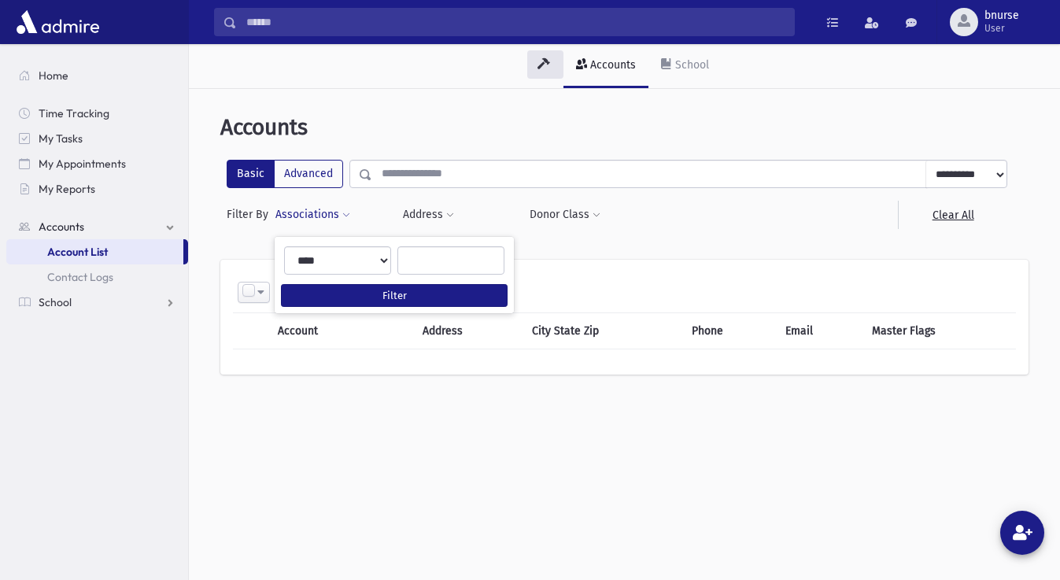
click at [330, 216] on button "Associations" at bounding box center [313, 215] width 76 height 28
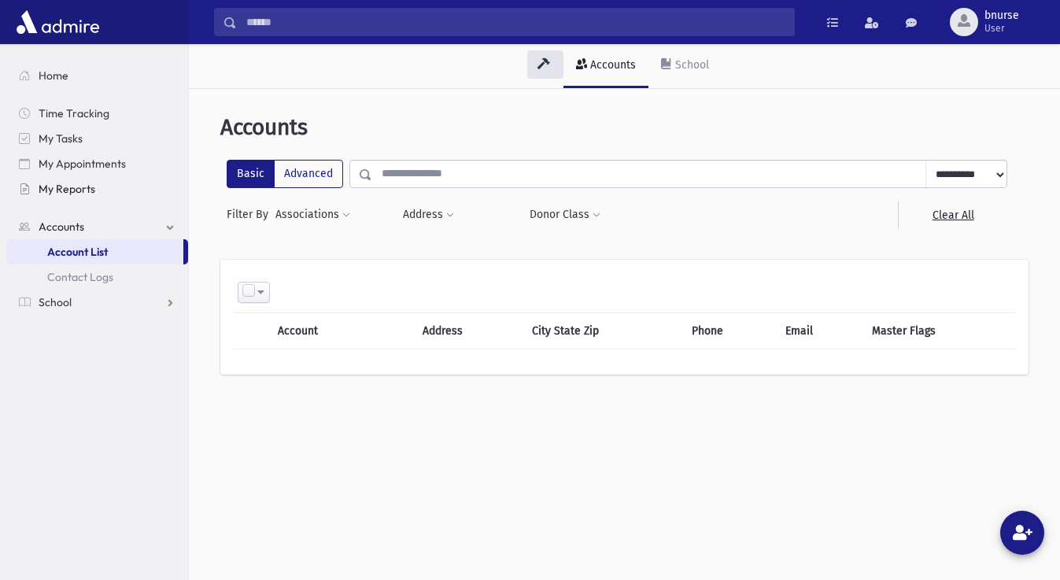
click at [87, 181] on link "My Reports" at bounding box center [97, 188] width 182 height 25
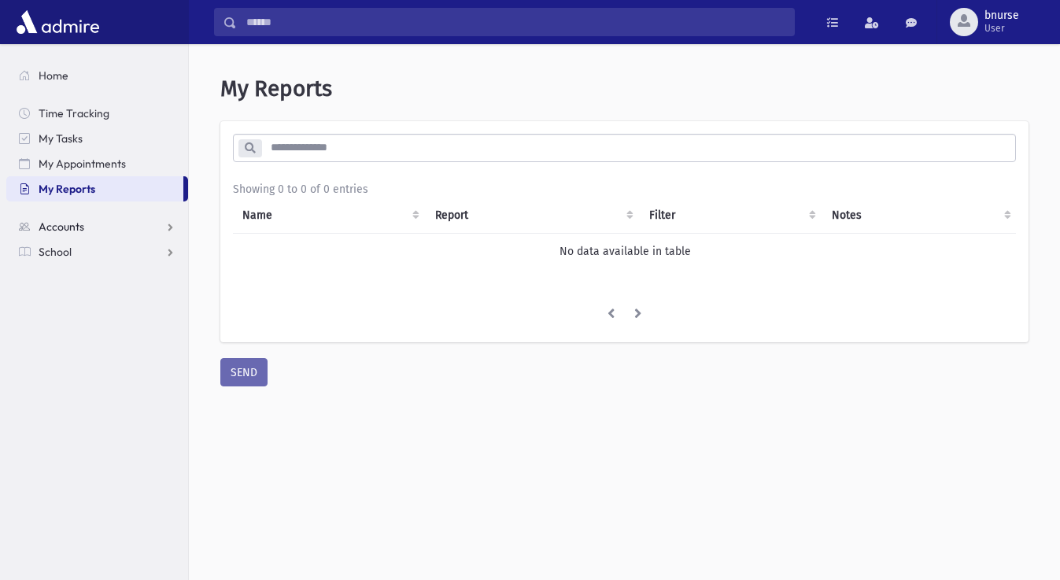
click at [132, 234] on link "Accounts" at bounding box center [97, 226] width 182 height 25
click at [72, 296] on link "School" at bounding box center [97, 301] width 182 height 25
click at [78, 280] on span "Students" at bounding box center [68, 277] width 43 height 14
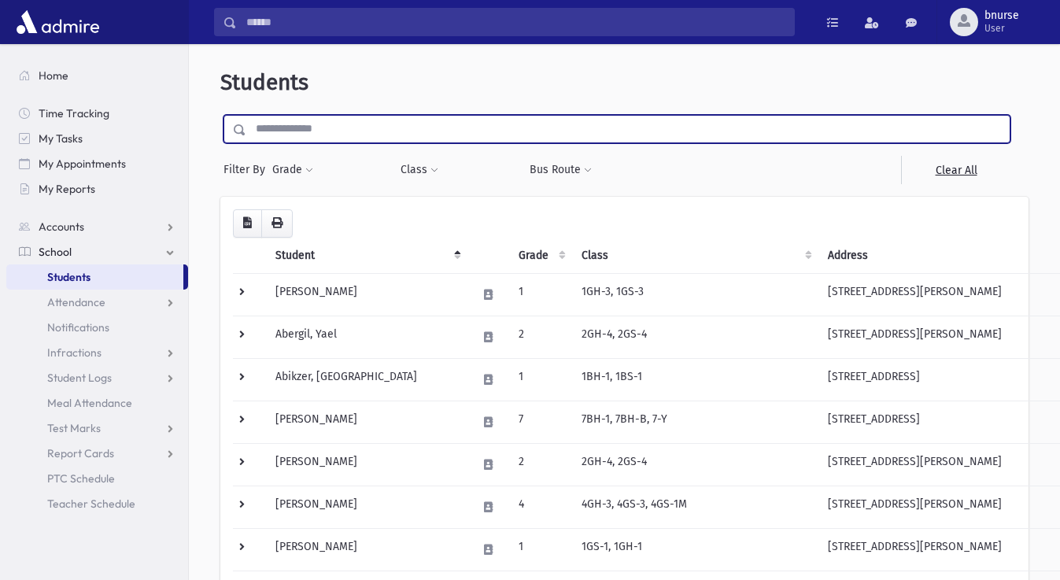
click at [372, 128] on input "text" at bounding box center [627, 129] width 763 height 28
type input "****"
click at [220, 115] on input "submit" at bounding box center [242, 125] width 44 height 21
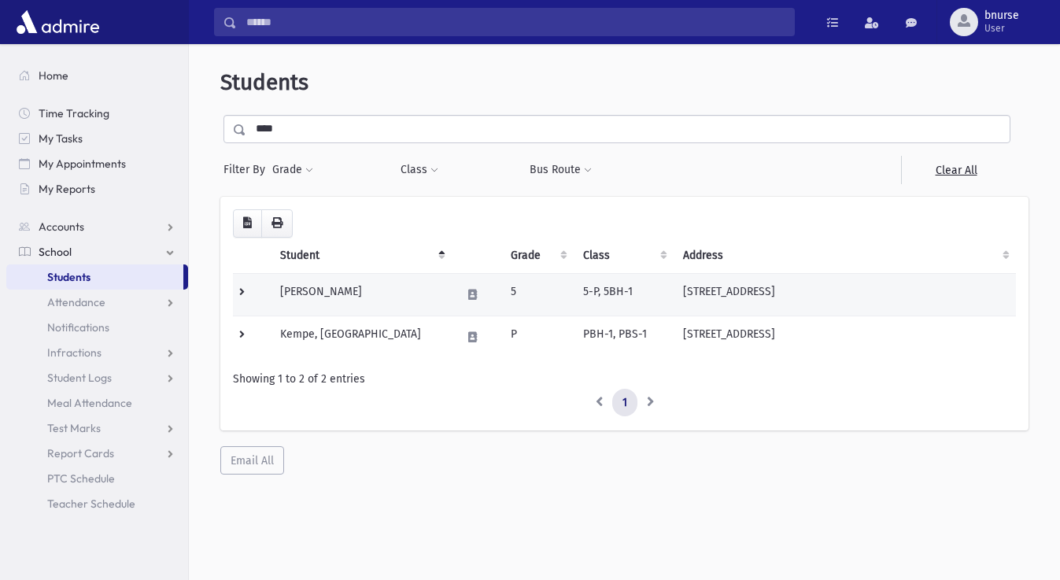
click at [387, 285] on td "[PERSON_NAME]" at bounding box center [361, 294] width 181 height 42
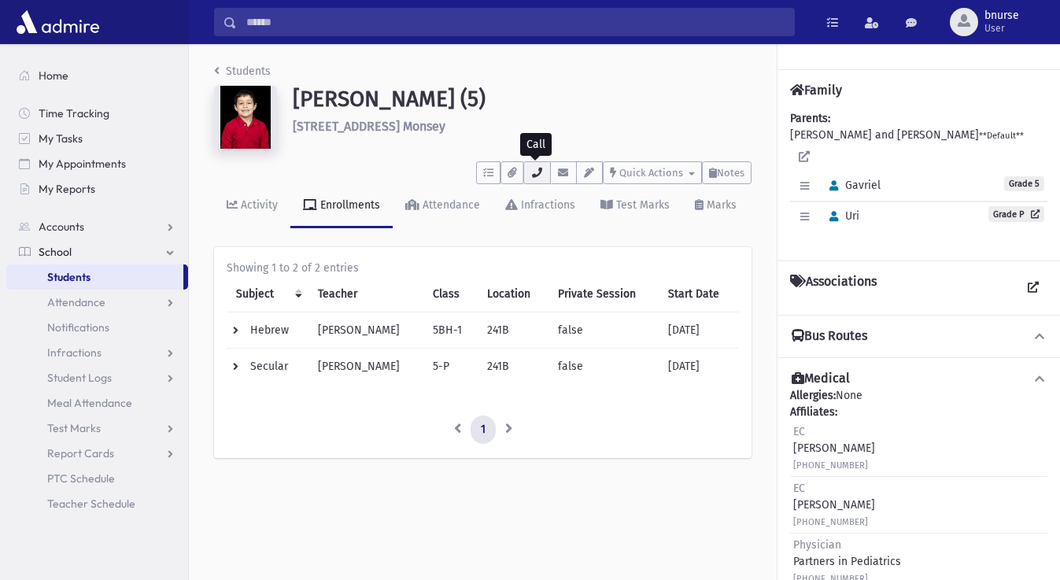
click at [542, 168] on button "button" at bounding box center [536, 172] width 27 height 23
